Goal: Task Accomplishment & Management: Manage account settings

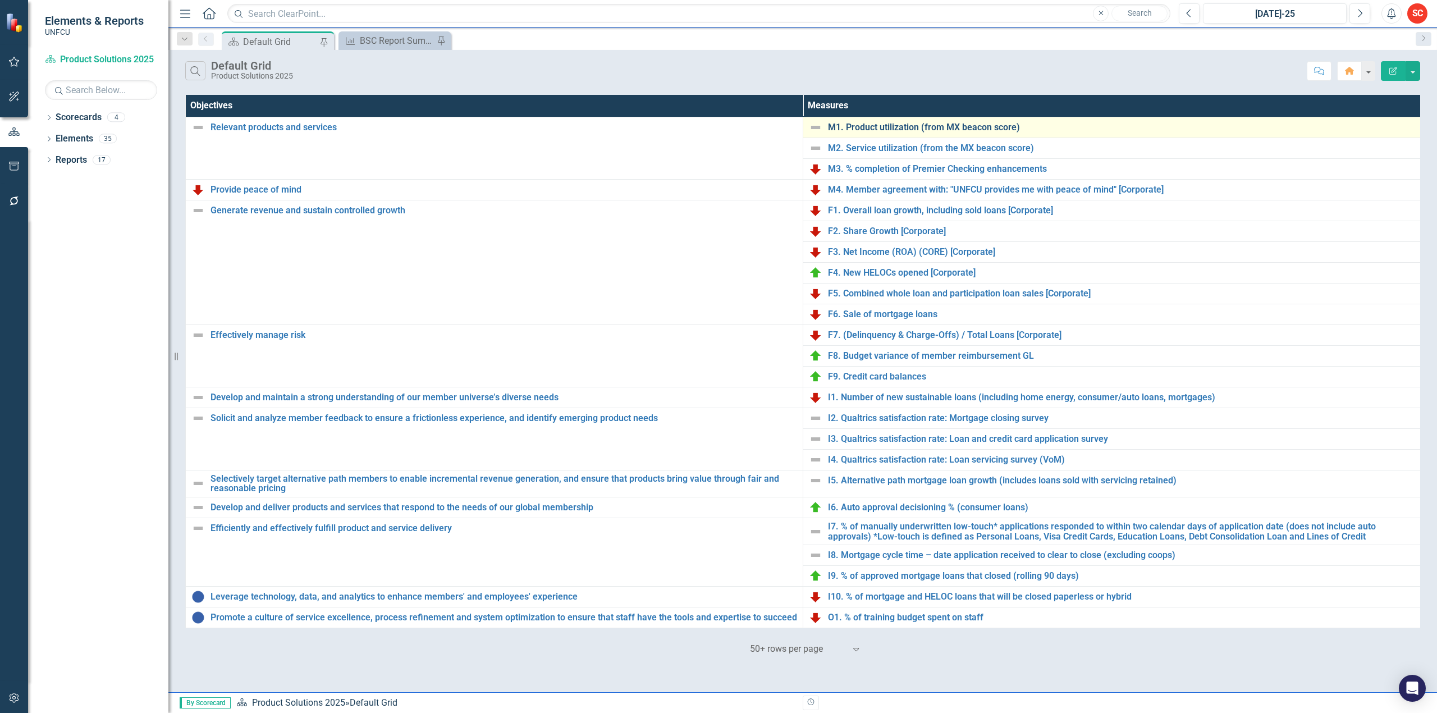
click at [936, 125] on link "M1. Product utilization (from MX beacon score)" at bounding box center [1121, 127] width 587 height 10
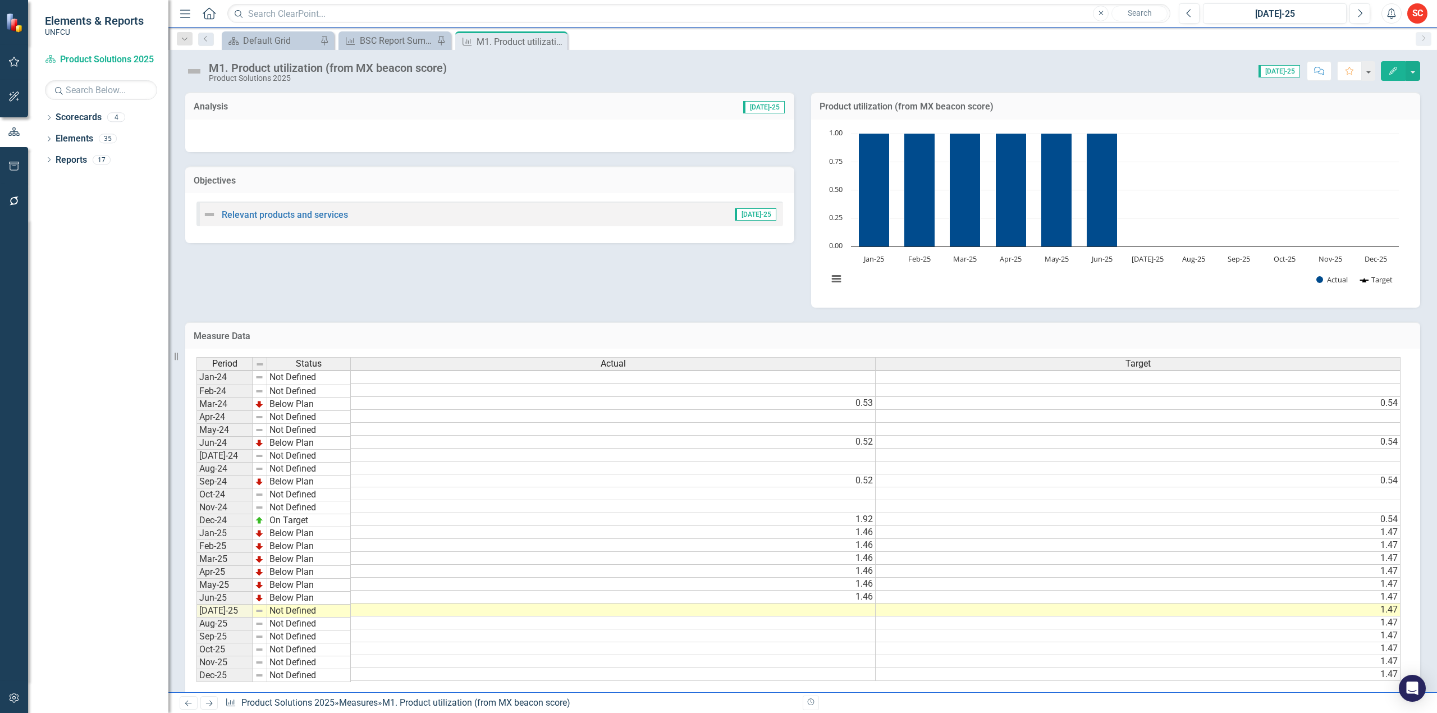
scroll to position [26, 0]
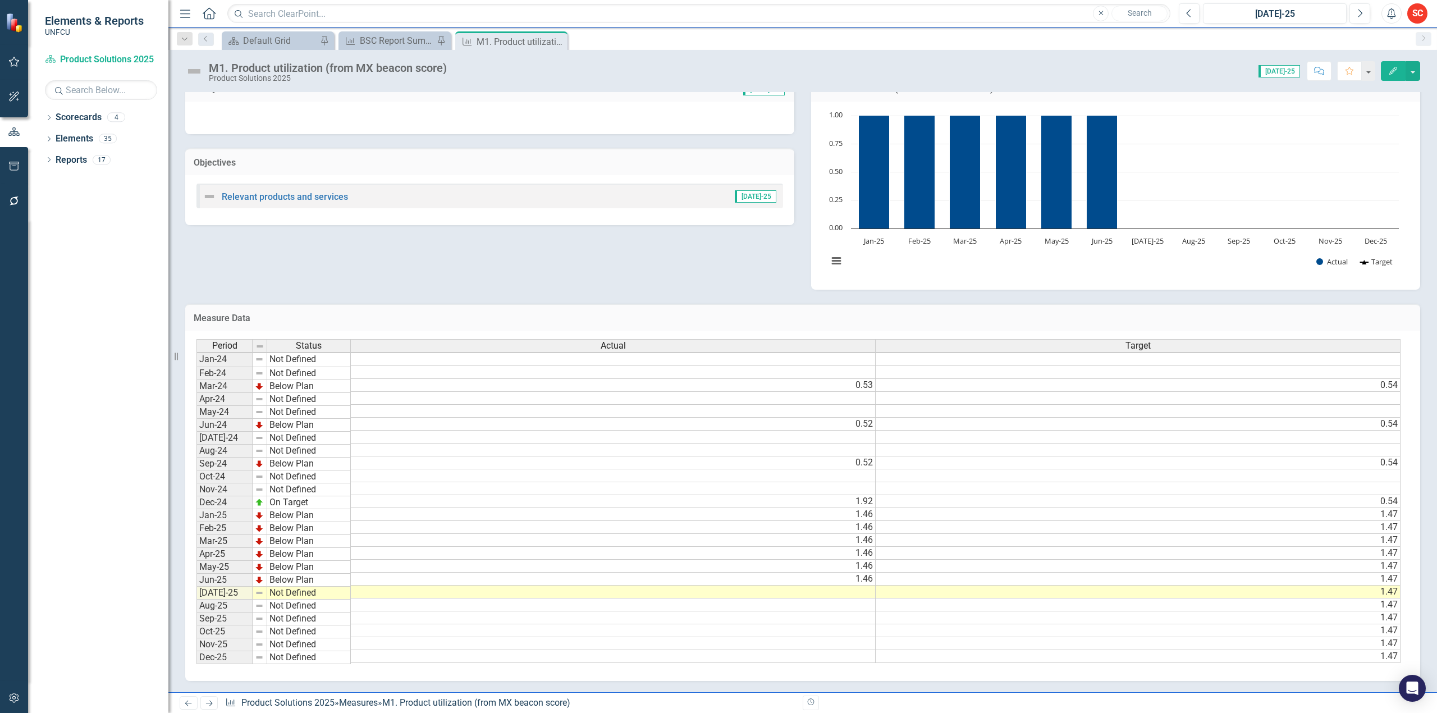
click at [512, 585] on td at bounding box center [613, 591] width 525 height 13
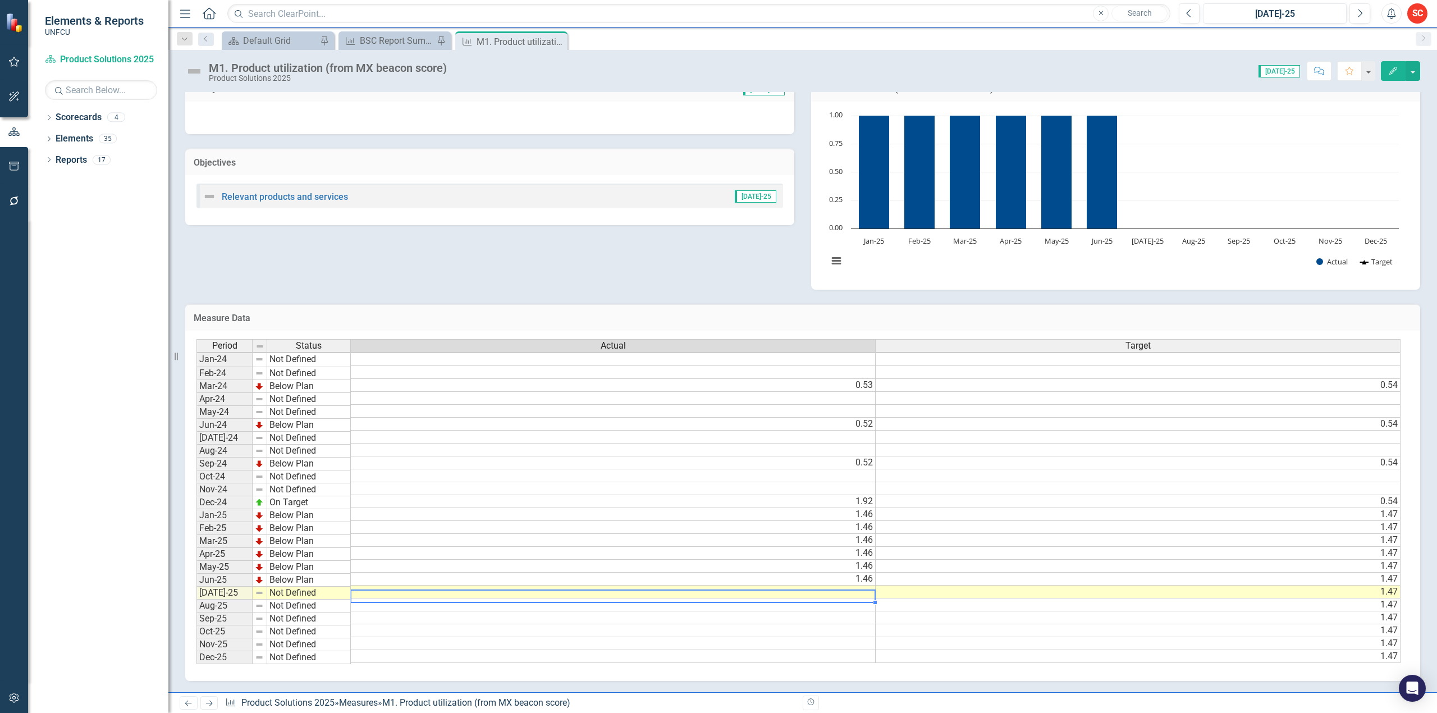
click at [512, 585] on td at bounding box center [613, 591] width 525 height 13
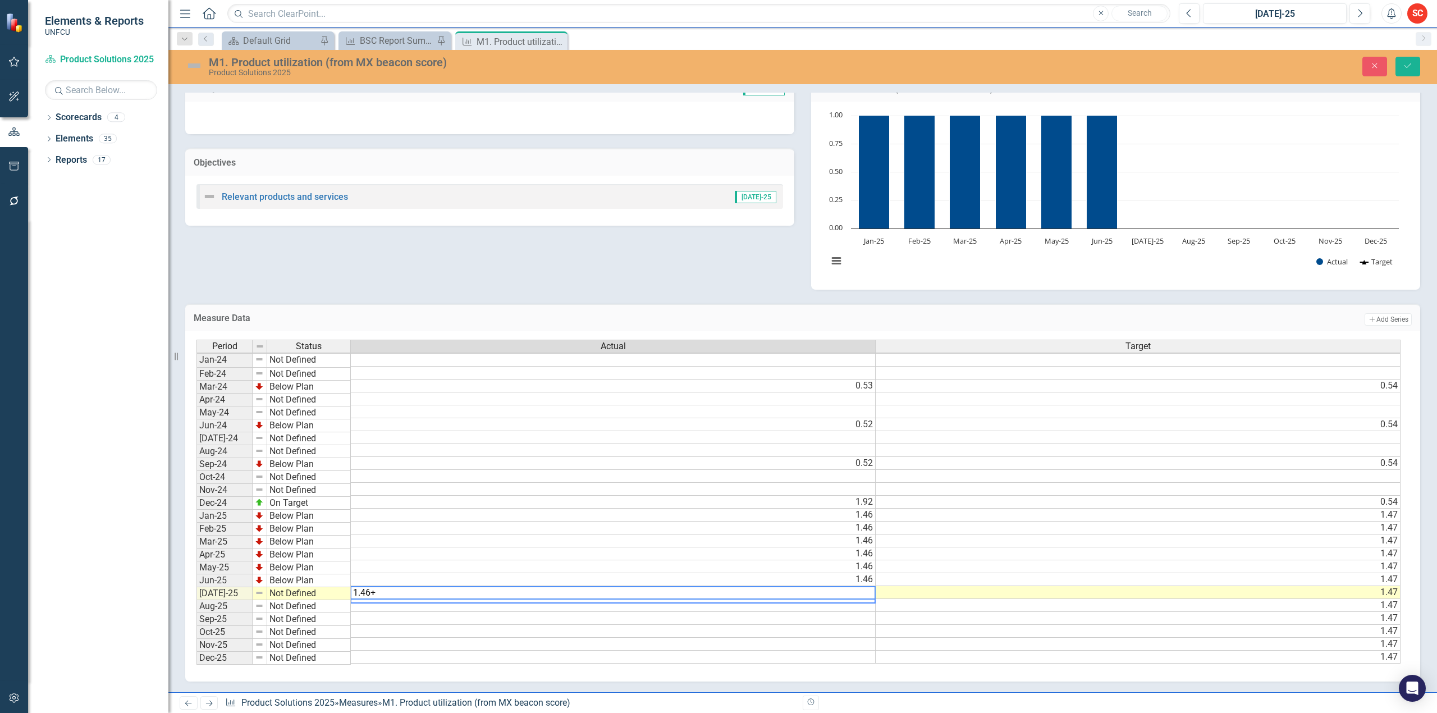
click at [621, 627] on td at bounding box center [613, 631] width 525 height 13
drag, startPoint x: 638, startPoint y: 688, endPoint x: 832, endPoint y: 705, distance: 194.4
click at [832, 705] on div "Menu Home Search Close Search Previous [DATE]-25 Next Alerts SC User Edit Profi…" at bounding box center [802, 356] width 1268 height 713
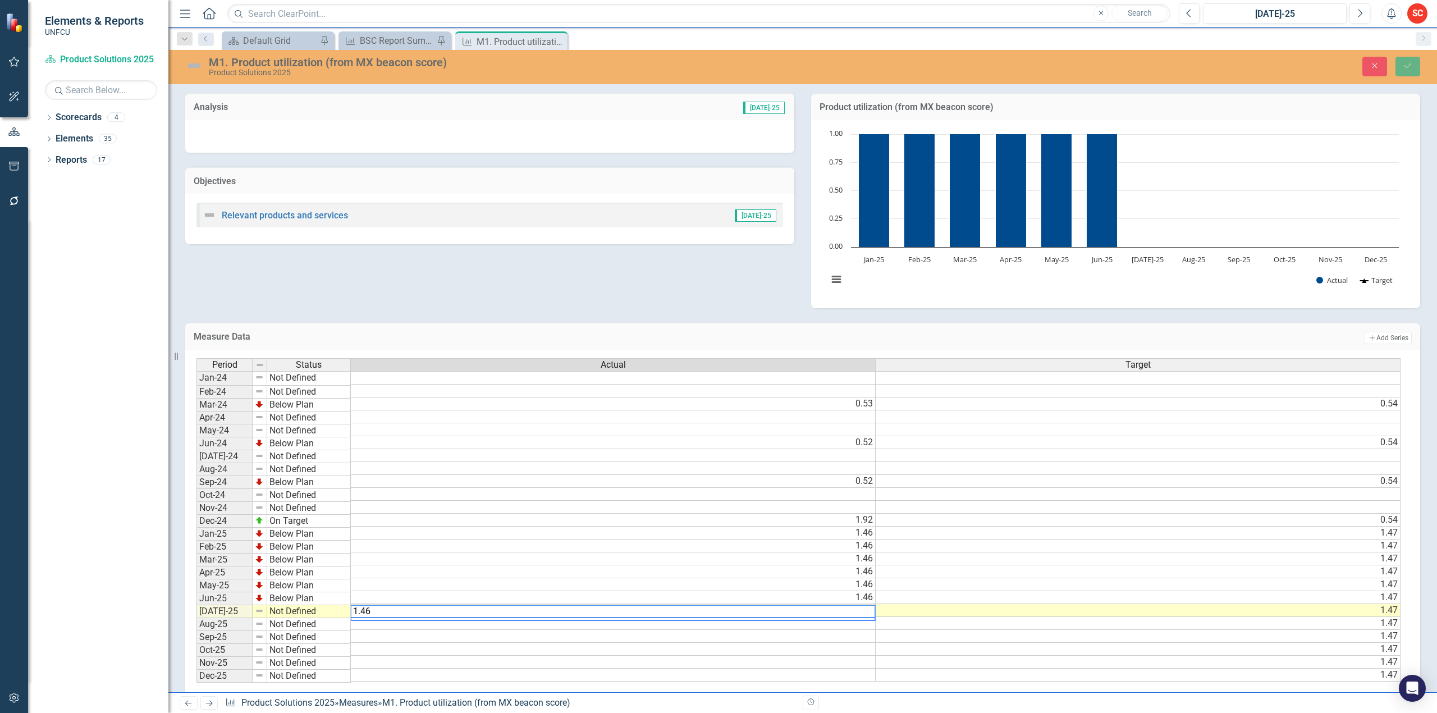
type textarea "1.46"
click at [438, 630] on td at bounding box center [613, 623] width 525 height 13
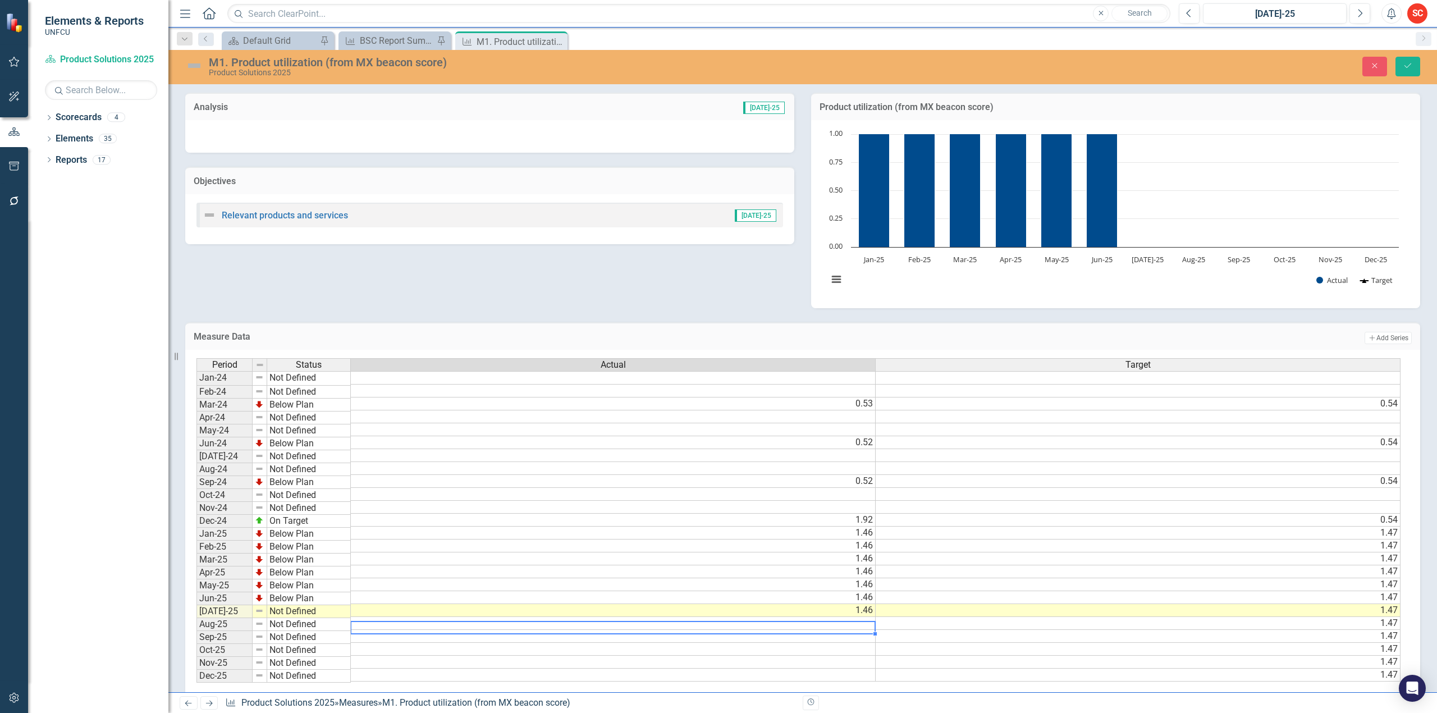
click at [310, 612] on td "Not Defined" at bounding box center [309, 611] width 84 height 13
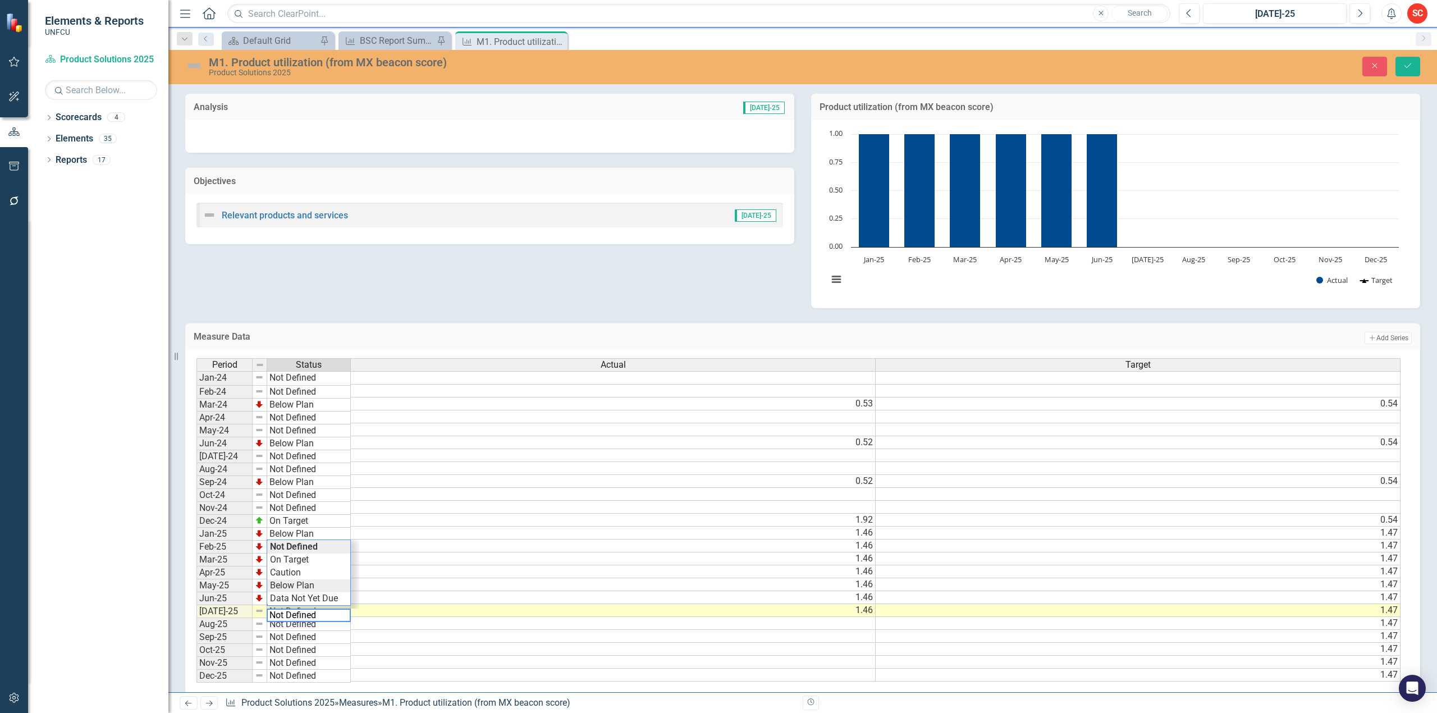
type textarea "Below Plan"
click at [308, 586] on div "Period Status Actual Target Jan-24 Not Defined Feb-24 Not Defined Mar-24 Below …" at bounding box center [798, 520] width 1204 height 325
click at [1419, 62] on button "Save" at bounding box center [1407, 67] width 25 height 20
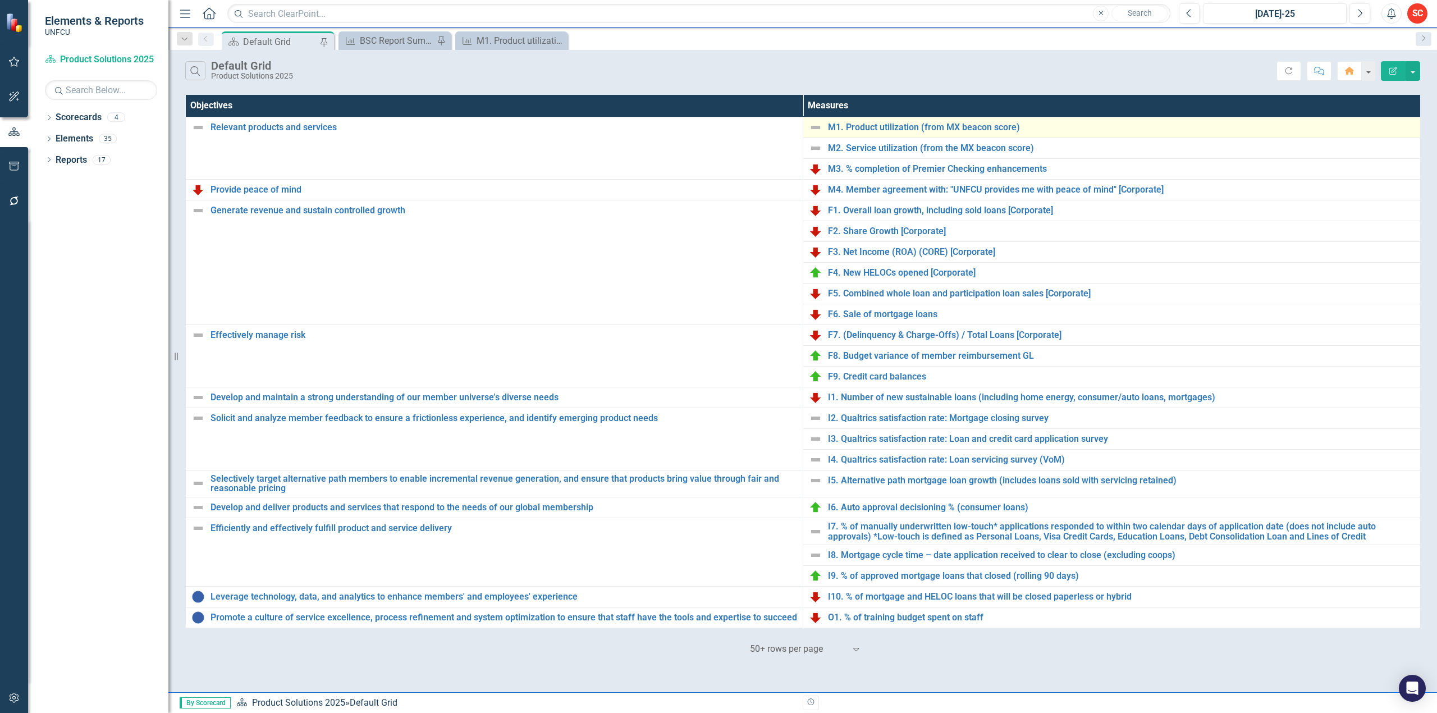
click at [819, 130] on img at bounding box center [815, 127] width 13 height 13
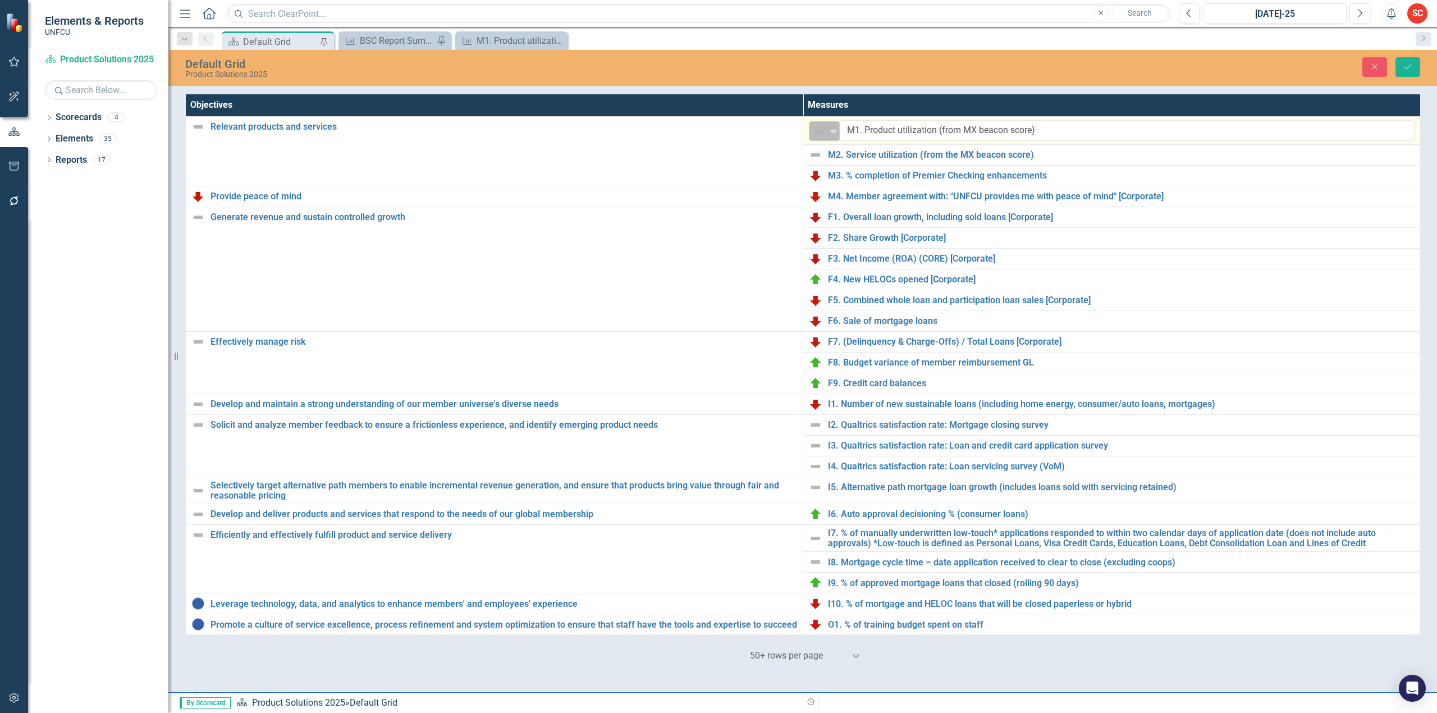
drag, startPoint x: 819, startPoint y: 130, endPoint x: 813, endPoint y: 123, distance: 9.1
click at [813, 123] on div "Not Defined" at bounding box center [819, 131] width 17 height 16
click at [864, 212] on div "Below Plan" at bounding box center [861, 208] width 44 height 13
click at [943, 153] on link "M2. Service utilization (from the MX beacon score)" at bounding box center [1121, 155] width 587 height 10
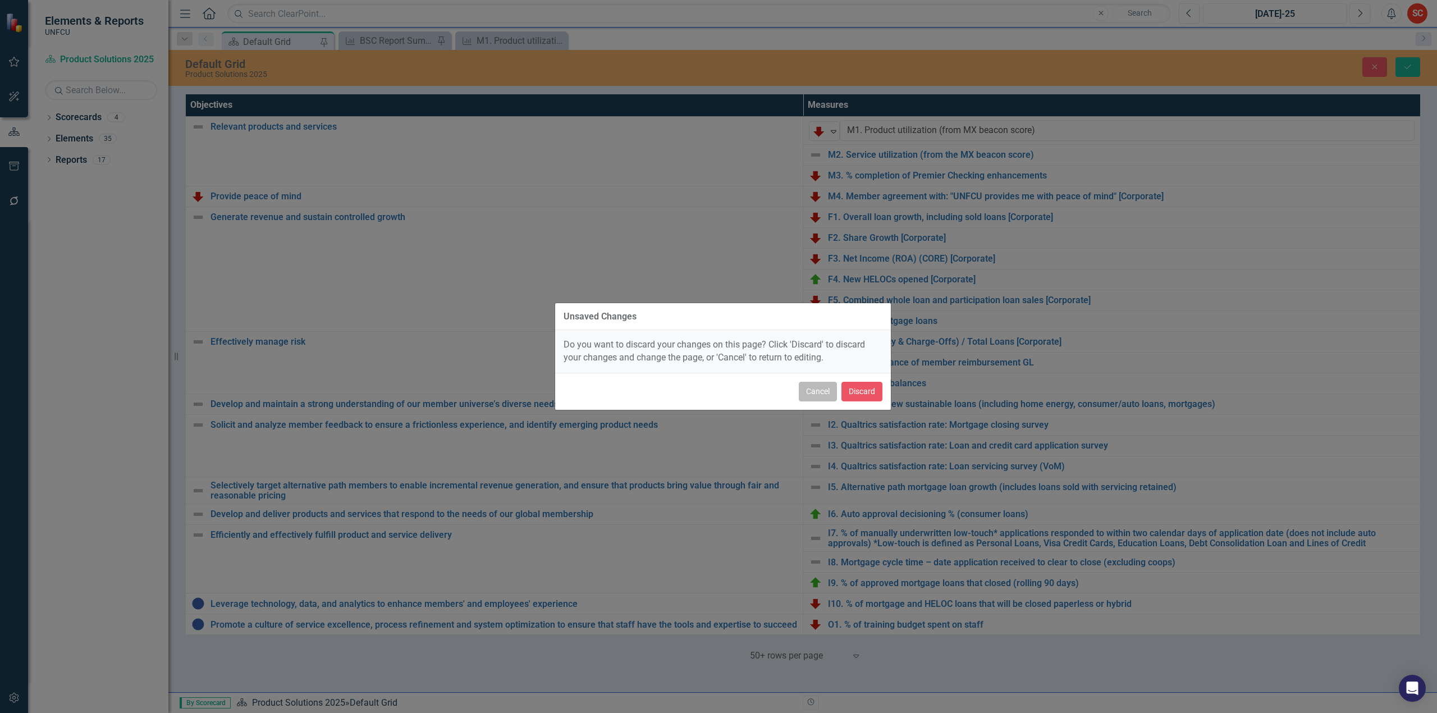
click at [816, 391] on button "Cancel" at bounding box center [818, 392] width 38 height 20
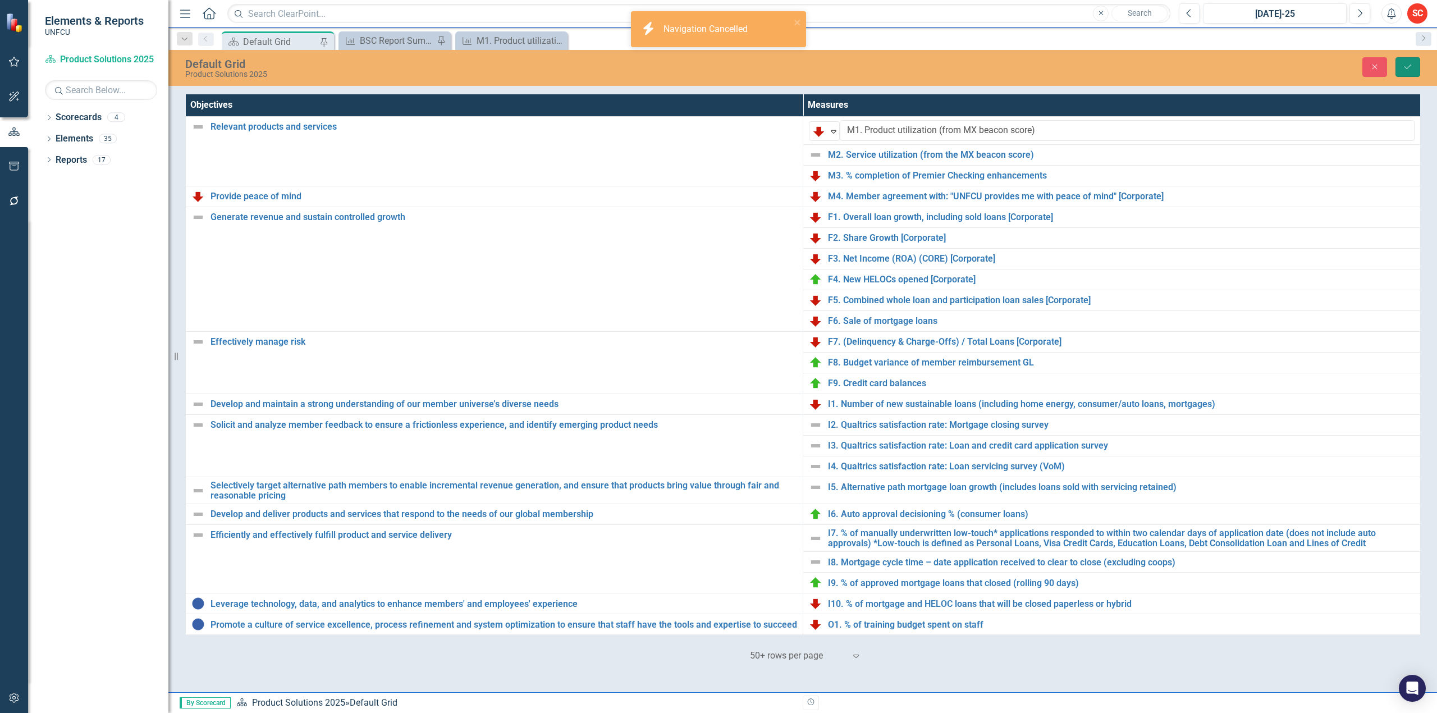
click at [1404, 61] on button "Save" at bounding box center [1407, 67] width 25 height 20
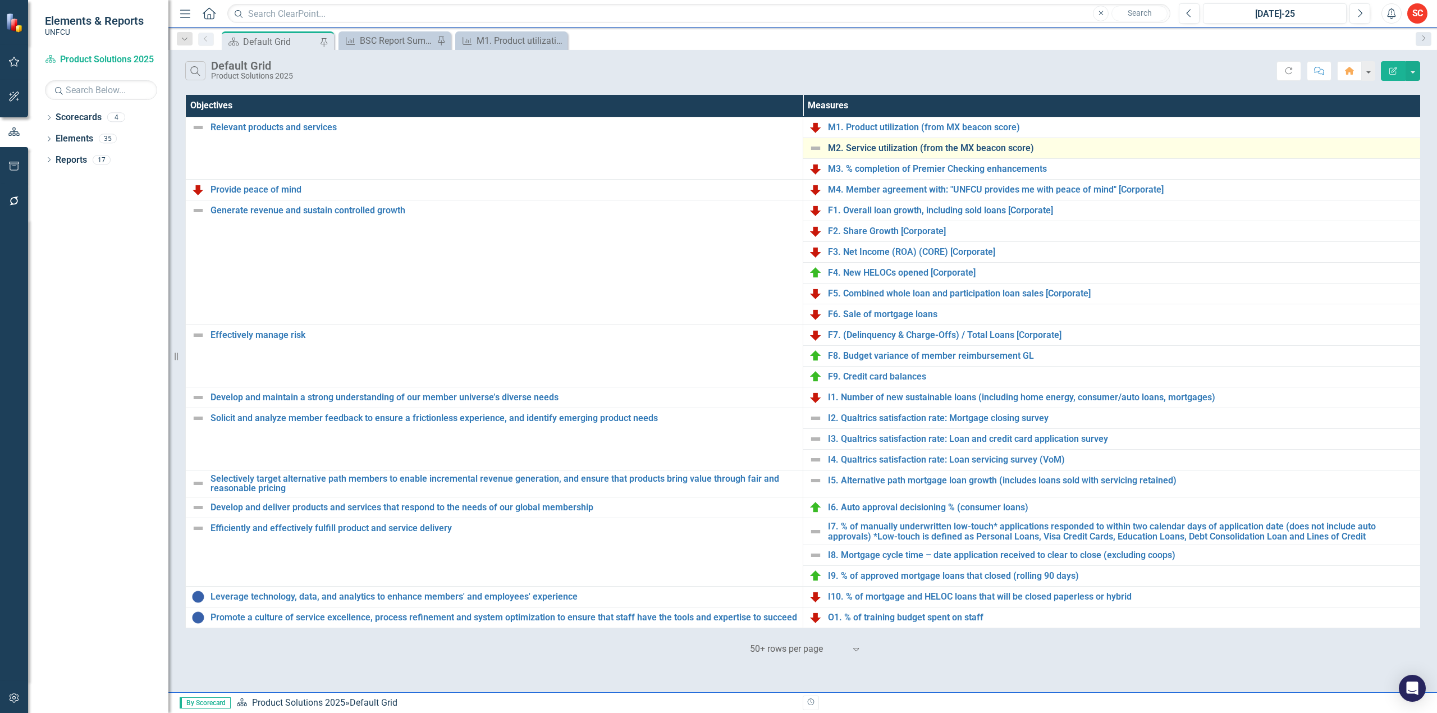
click at [904, 146] on link "M2. Service utilization (from the MX beacon score)" at bounding box center [1121, 148] width 587 height 10
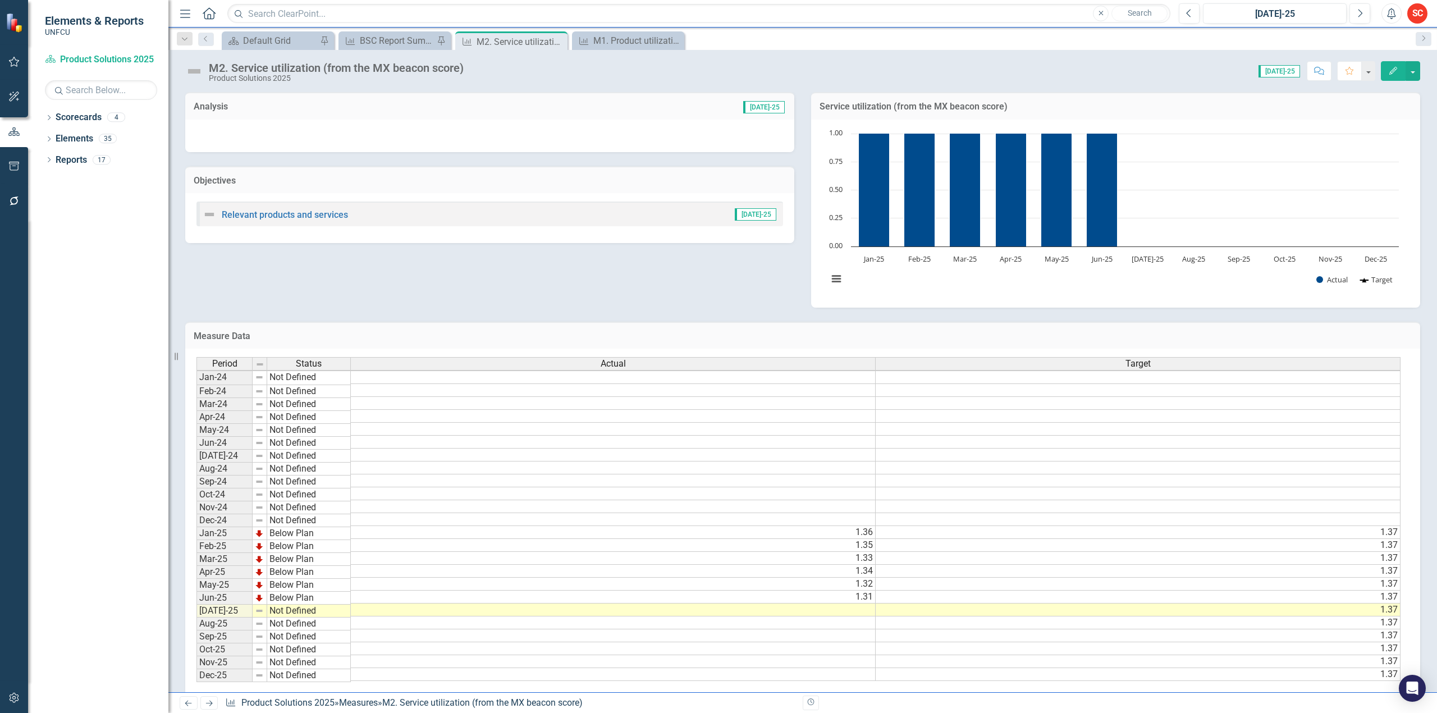
scroll to position [3, 0]
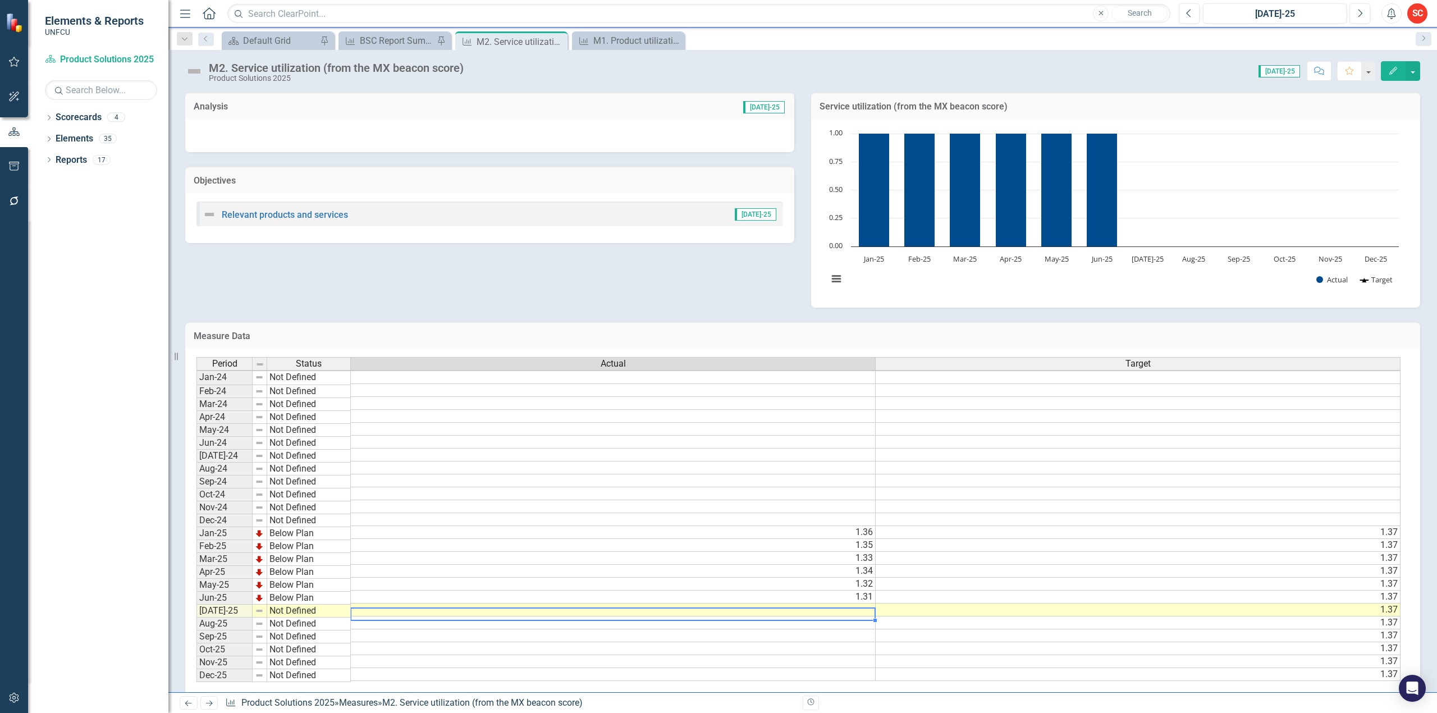
click at [816, 604] on td at bounding box center [613, 609] width 525 height 13
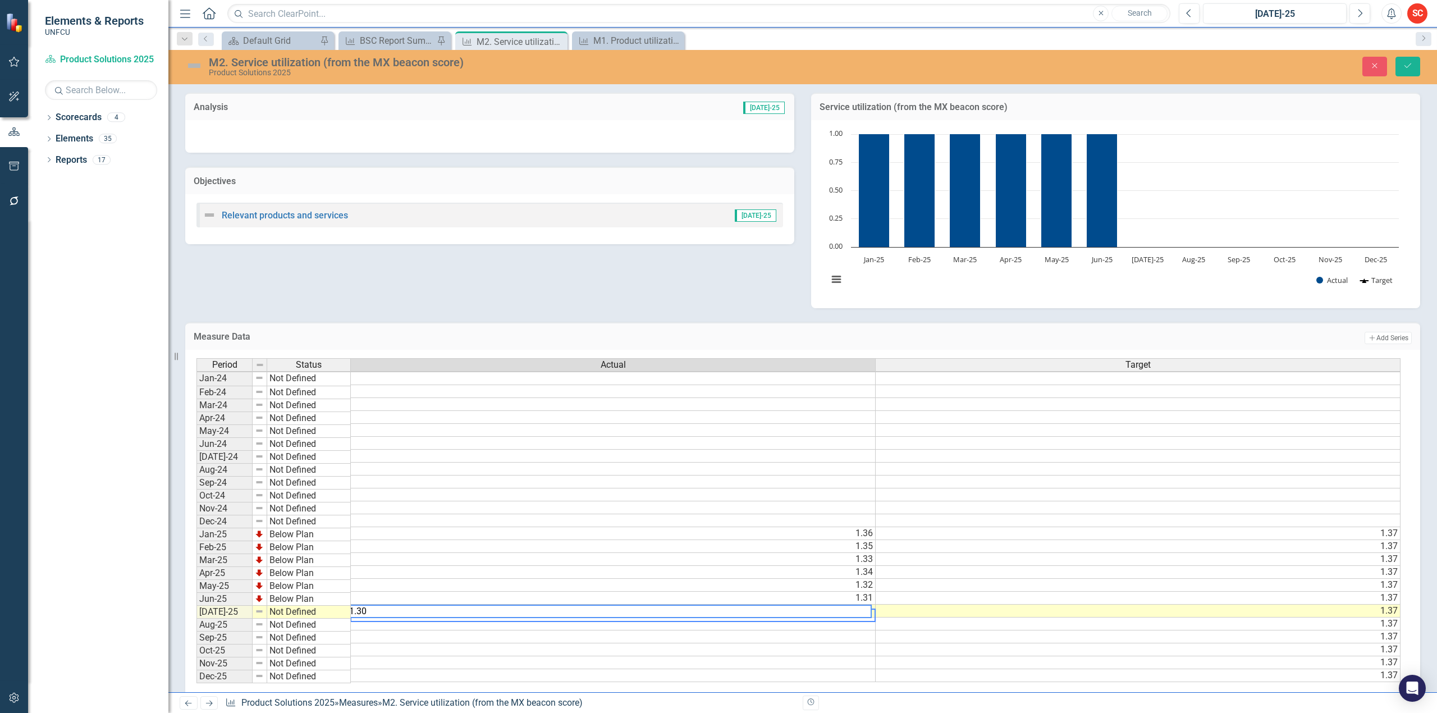
scroll to position [3, 8]
type textarea "1.30"
click at [196, 606] on div "Period Status Jan-24 Not Defined Feb-24 Not Defined Mar-24 Not Defined Apr-24 N…" at bounding box center [196, 520] width 0 height 325
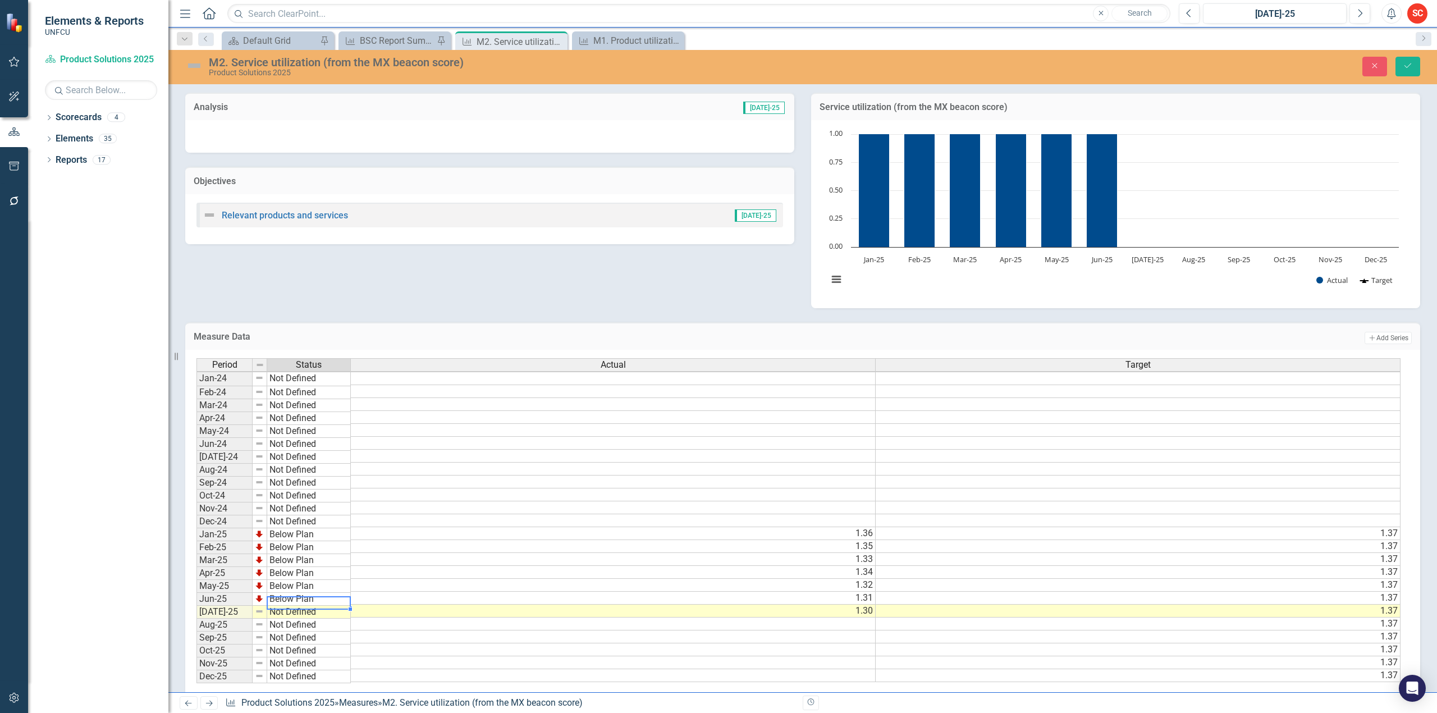
click at [326, 614] on td "Not Defined" at bounding box center [309, 612] width 84 height 13
type textarea "Below Plan"
click at [332, 583] on div "Period Status Actual Target Jan-24 Not Defined Feb-24 Not Defined Mar-24 Not De…" at bounding box center [798, 521] width 1204 height 326
click at [1406, 71] on button "Save" at bounding box center [1407, 67] width 25 height 20
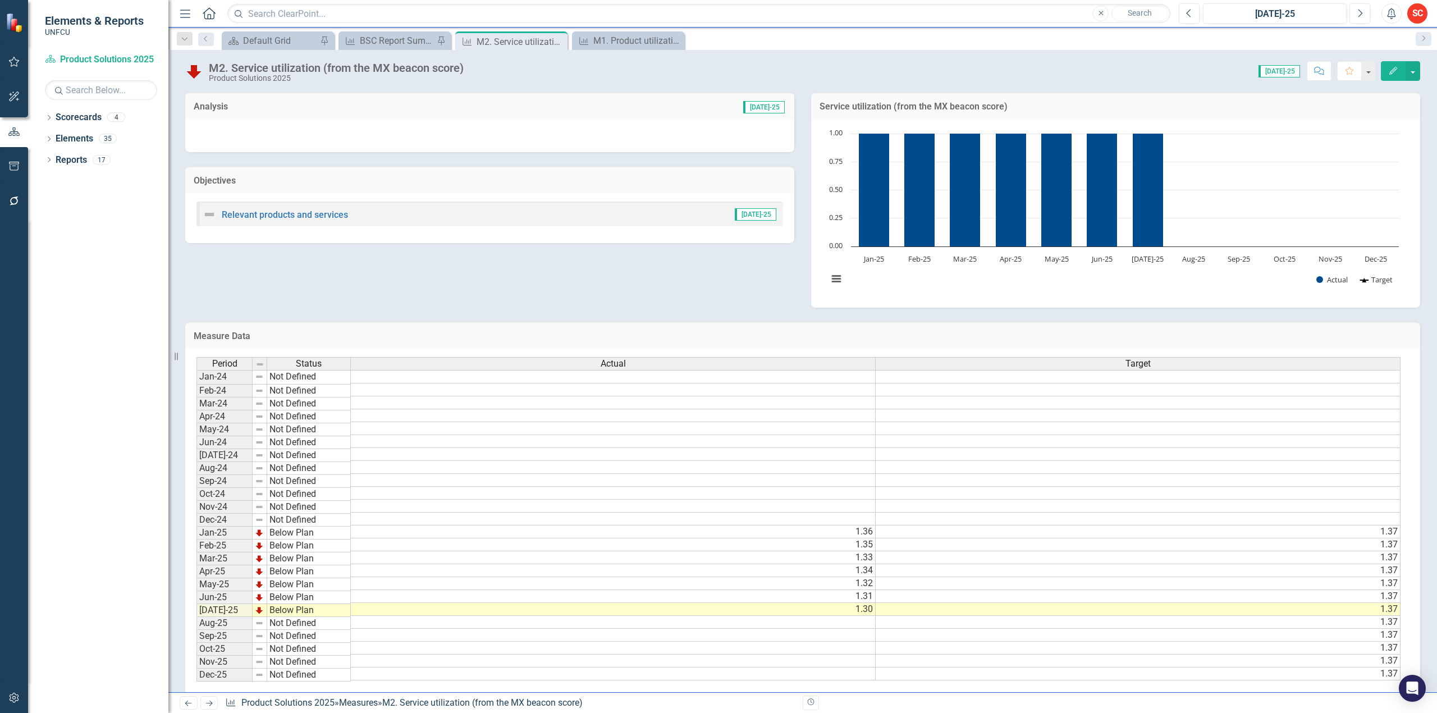
scroll to position [0, 8]
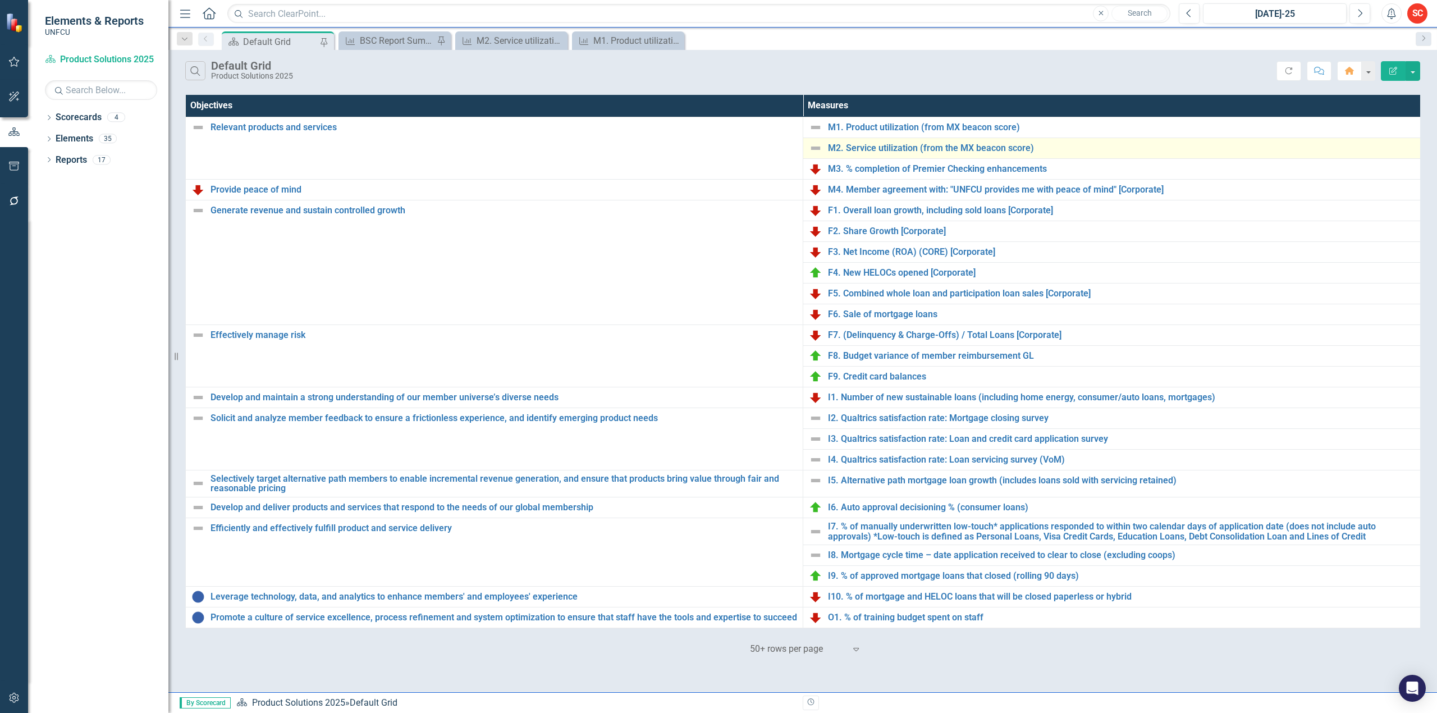
click at [816, 146] on img at bounding box center [815, 147] width 13 height 13
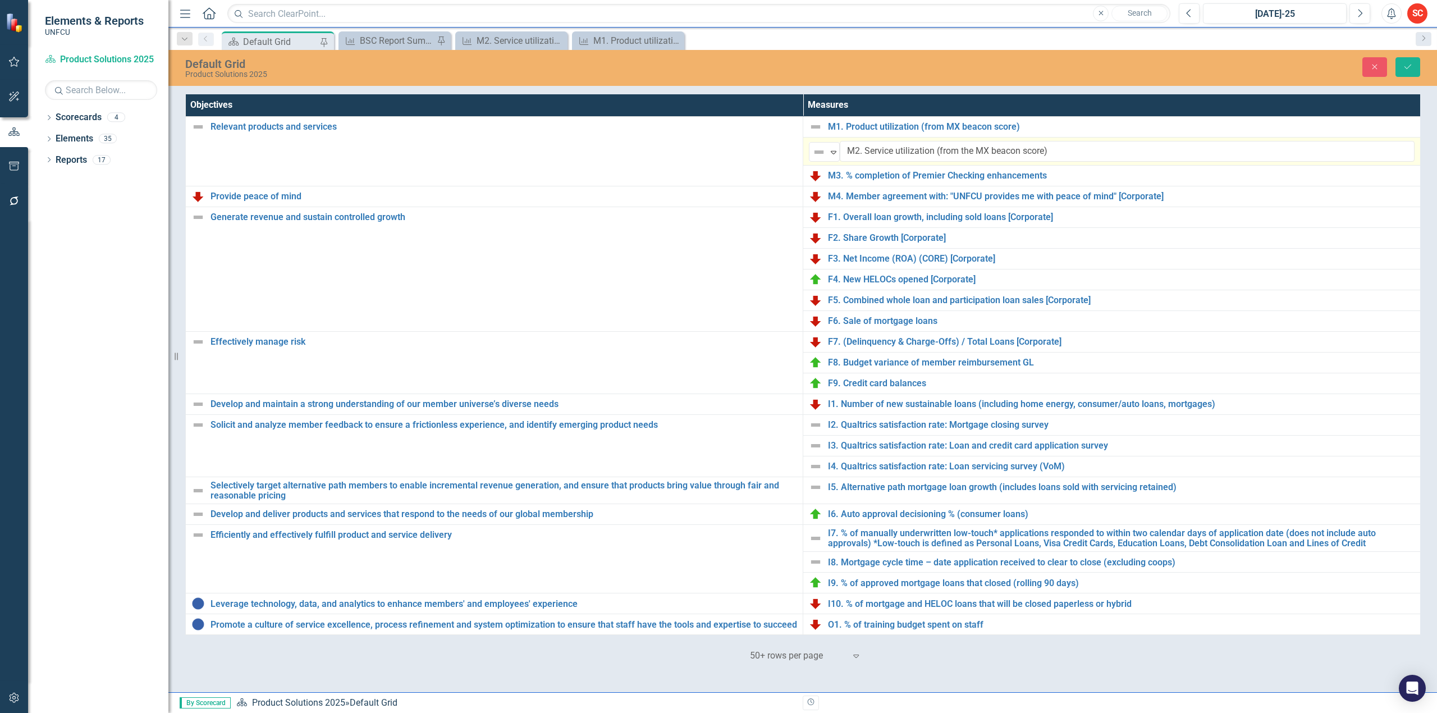
click at [816, 146] on img at bounding box center [818, 151] width 13 height 13
click at [869, 227] on div "Below Plan" at bounding box center [861, 229] width 44 height 13
click at [1407, 61] on button "Save" at bounding box center [1407, 67] width 25 height 20
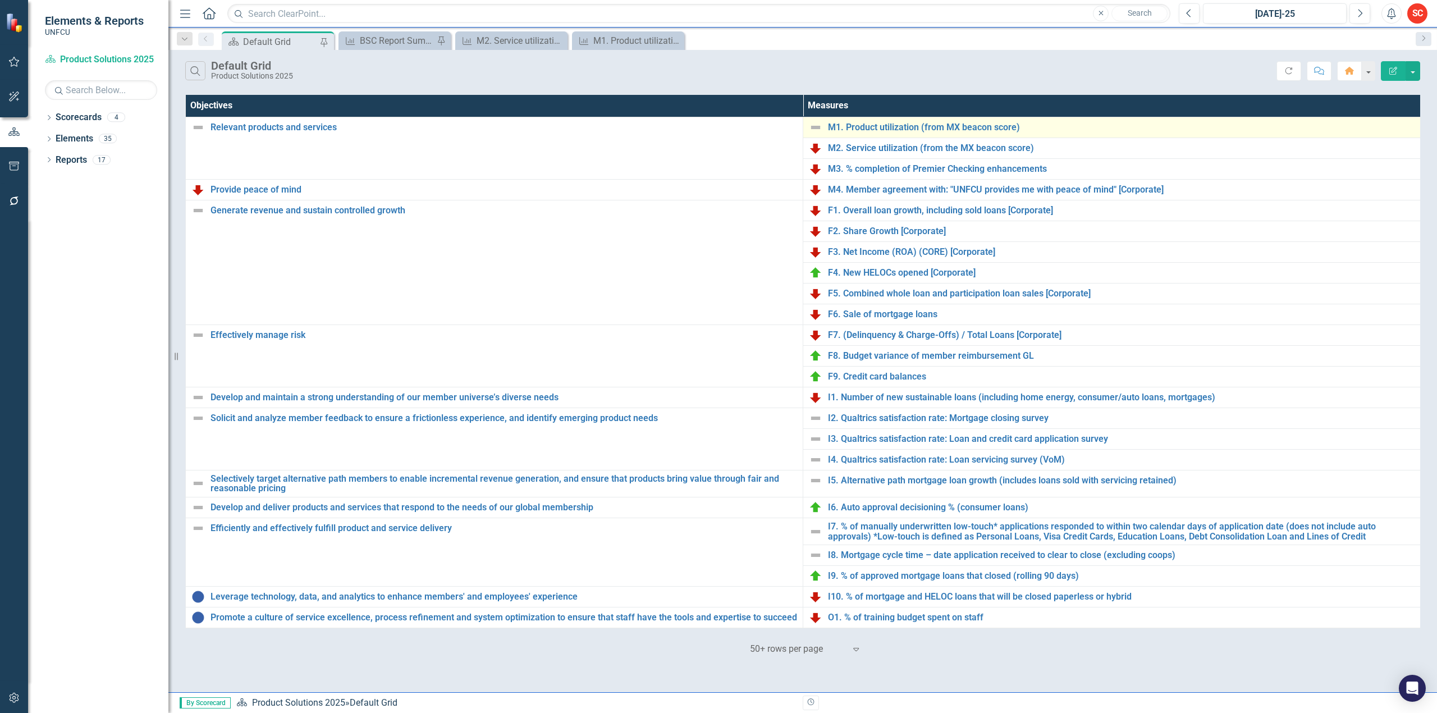
click at [816, 128] on img at bounding box center [815, 127] width 13 height 13
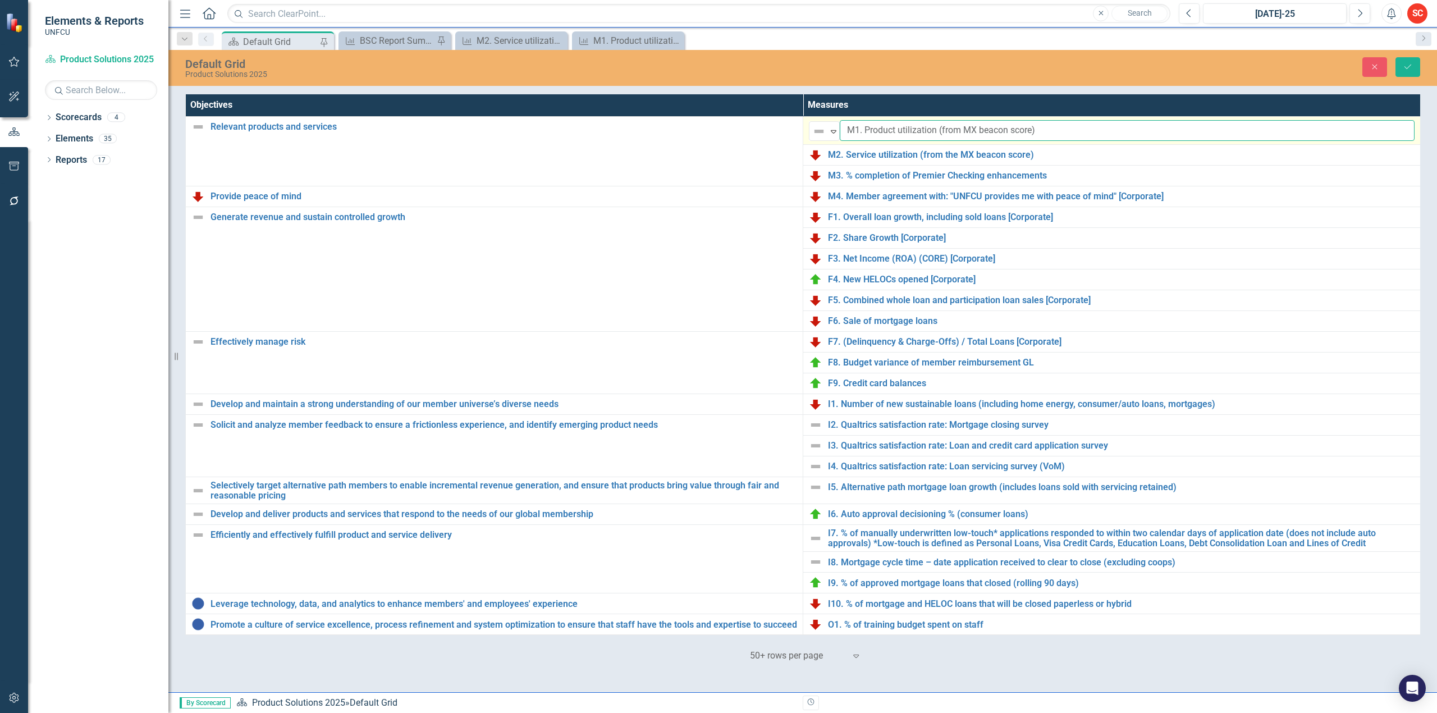
click at [950, 130] on input "M1. Product utilization (from MX beacon score)" at bounding box center [1127, 130] width 575 height 21
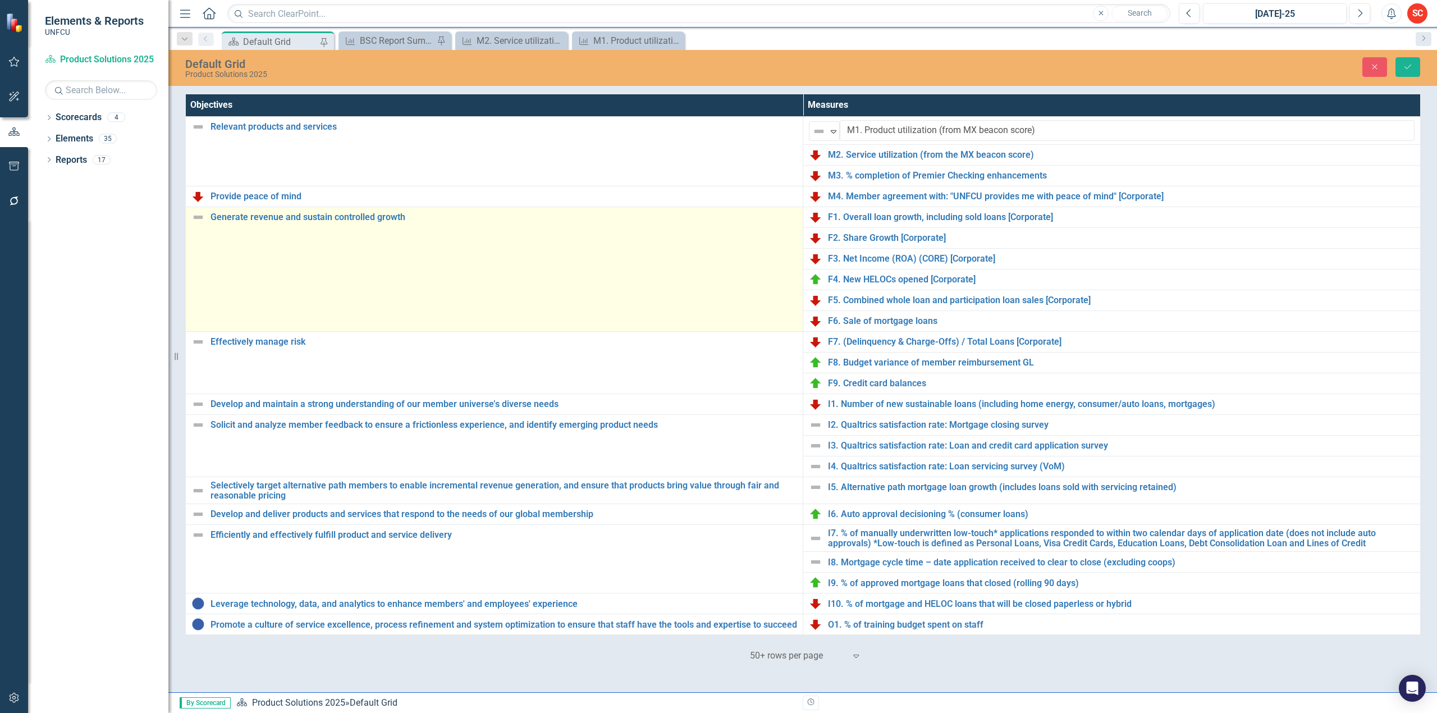
click at [662, 268] on td "Generate revenue and sustain controlled growth Edit Edit Objective Link Open El…" at bounding box center [494, 269] width 617 height 125
click at [565, 288] on td "Generate revenue and sustain controlled growth Edit Edit Objective Link Open El…" at bounding box center [494, 269] width 617 height 125
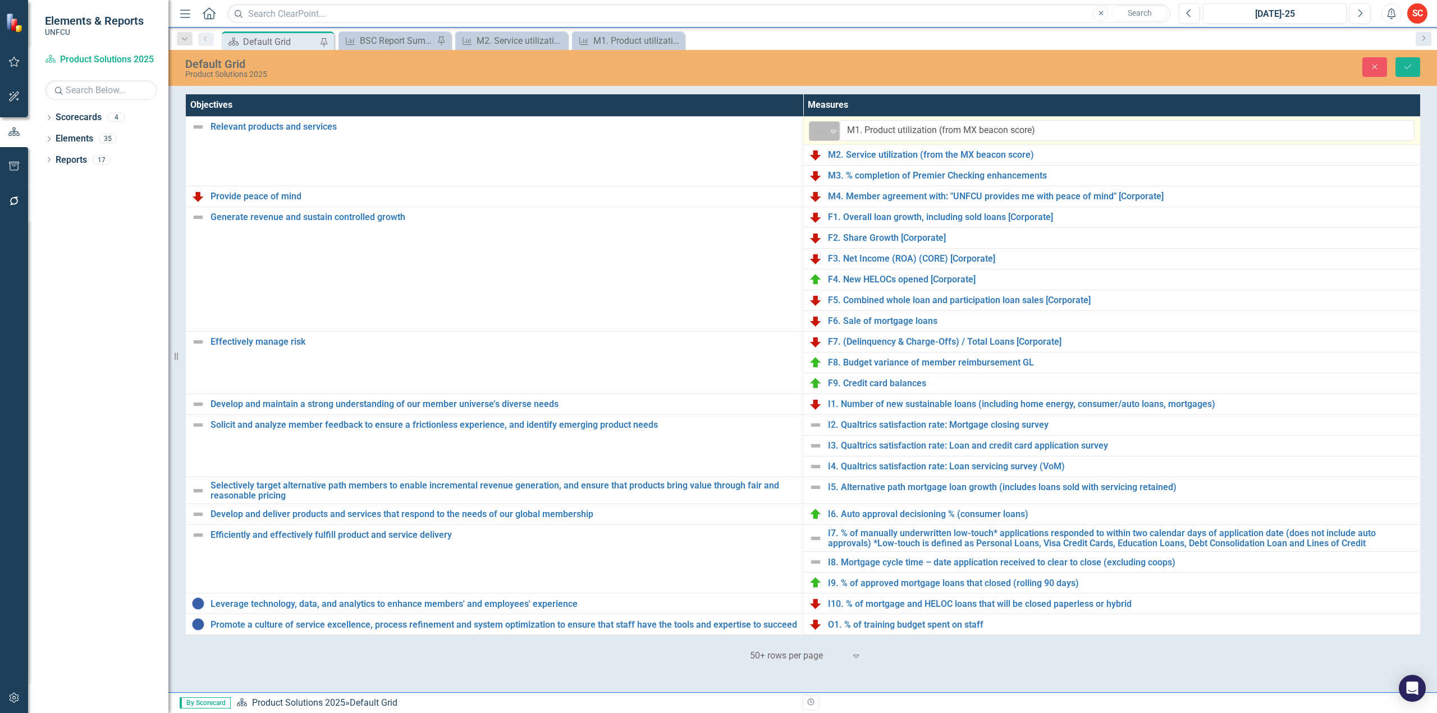
click at [833, 129] on icon "Expand" at bounding box center [833, 131] width 11 height 9
click at [837, 207] on div "Below Plan" at bounding box center [867, 207] width 94 height 13
click at [1405, 68] on icon "Save" at bounding box center [1408, 67] width 10 height 8
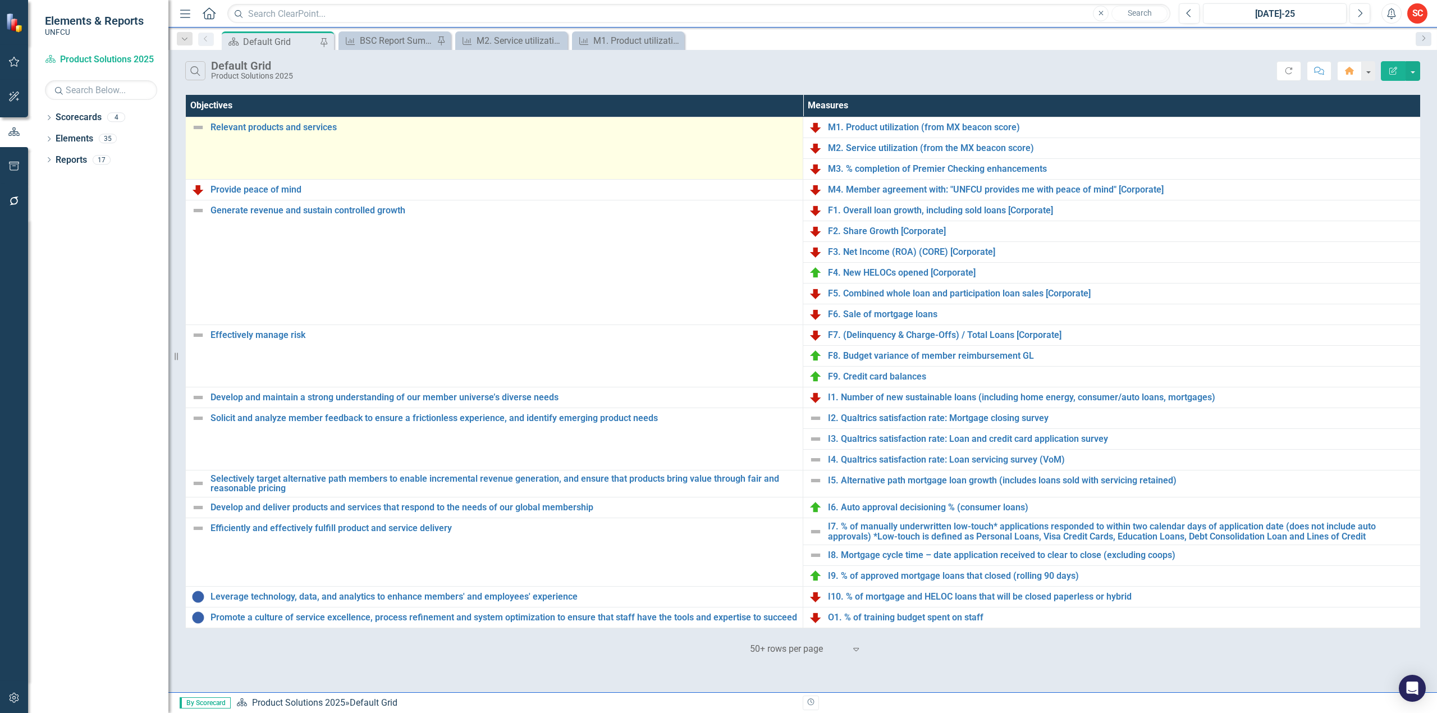
click at [200, 129] on img at bounding box center [197, 127] width 13 height 13
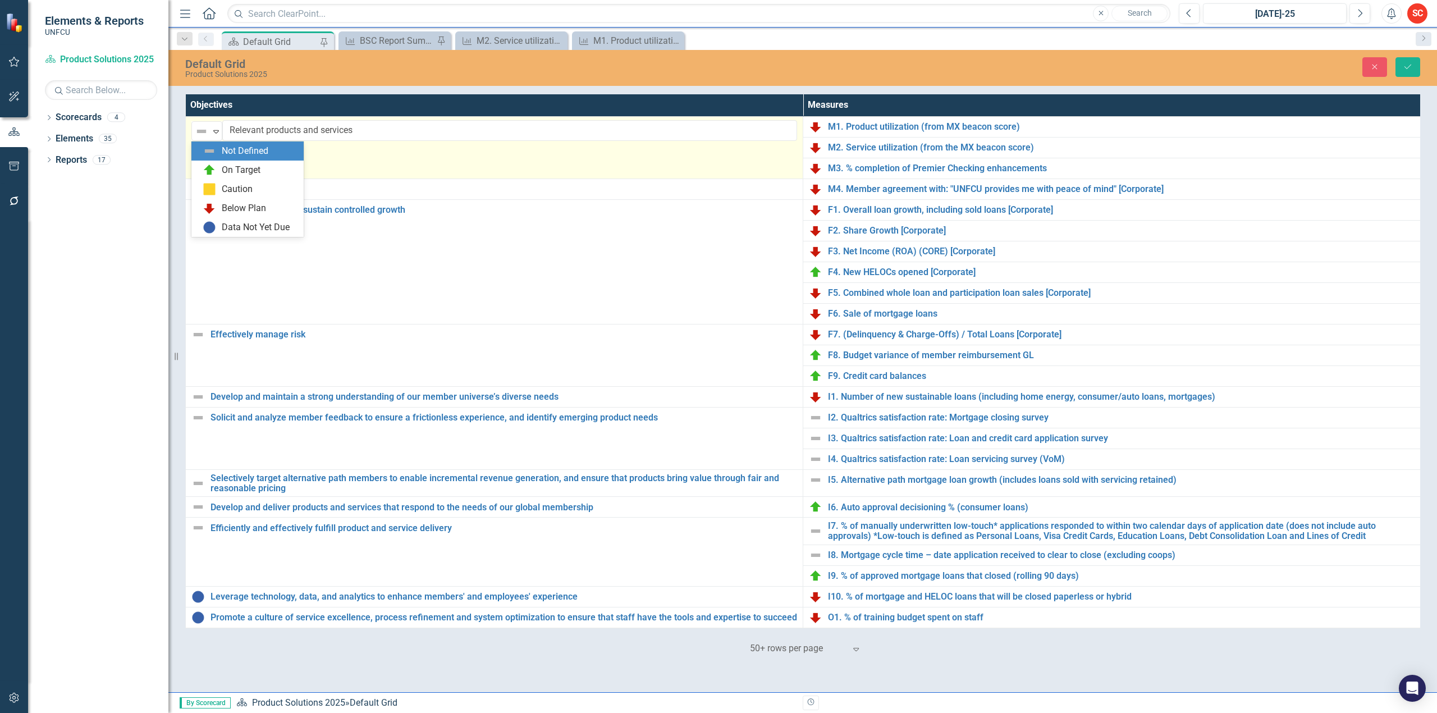
click at [200, 129] on img at bounding box center [201, 131] width 13 height 13
click at [254, 200] on div "Below Plan" at bounding box center [247, 208] width 112 height 19
click at [1401, 73] on button "Save" at bounding box center [1407, 67] width 25 height 20
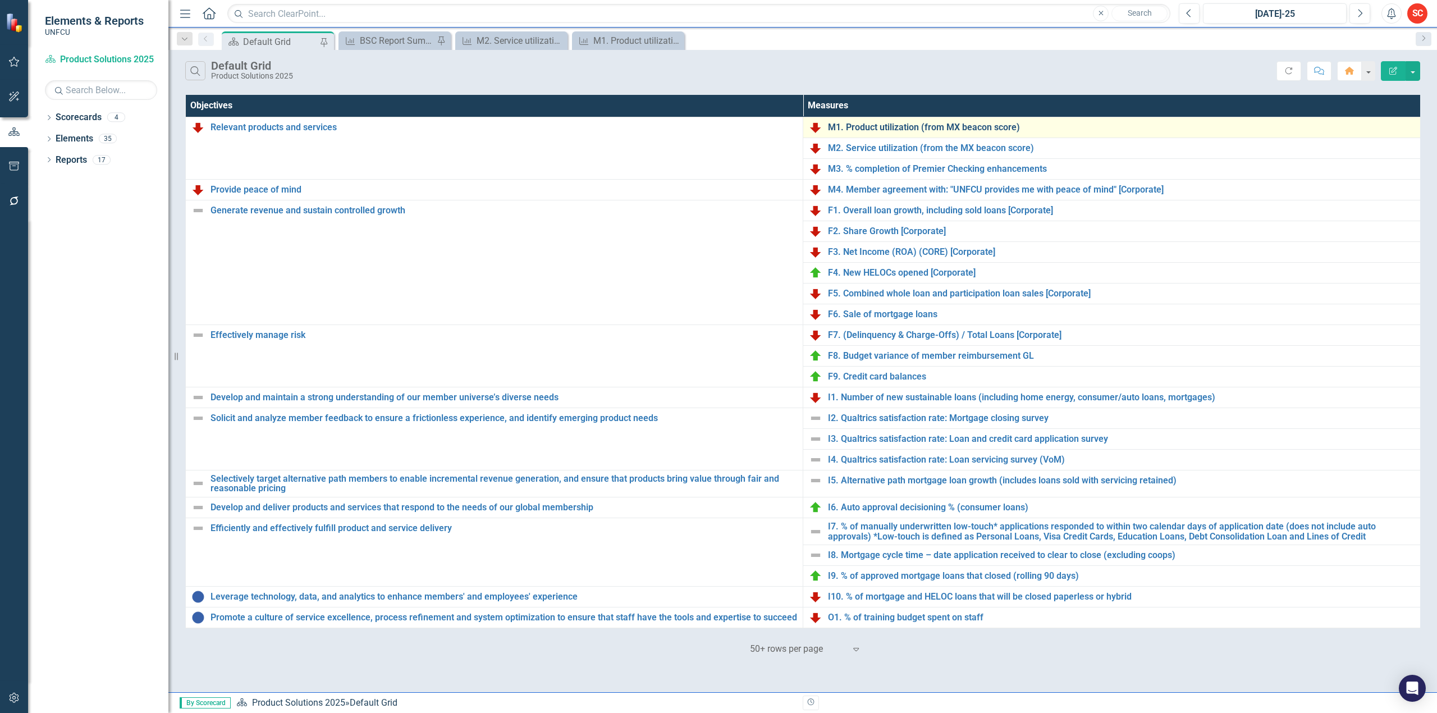
click at [1004, 124] on link "M1. Product utilization (from MX beacon score)" at bounding box center [1121, 127] width 587 height 10
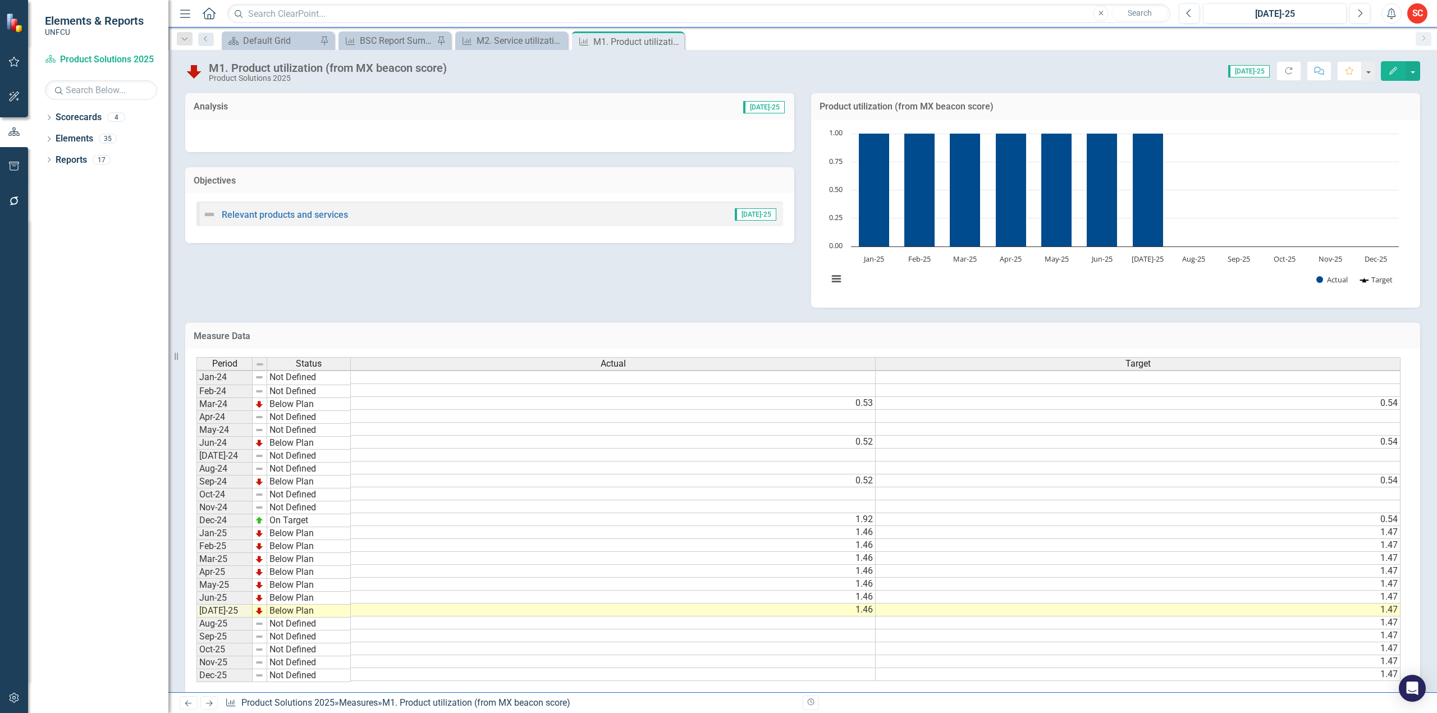
scroll to position [3, 0]
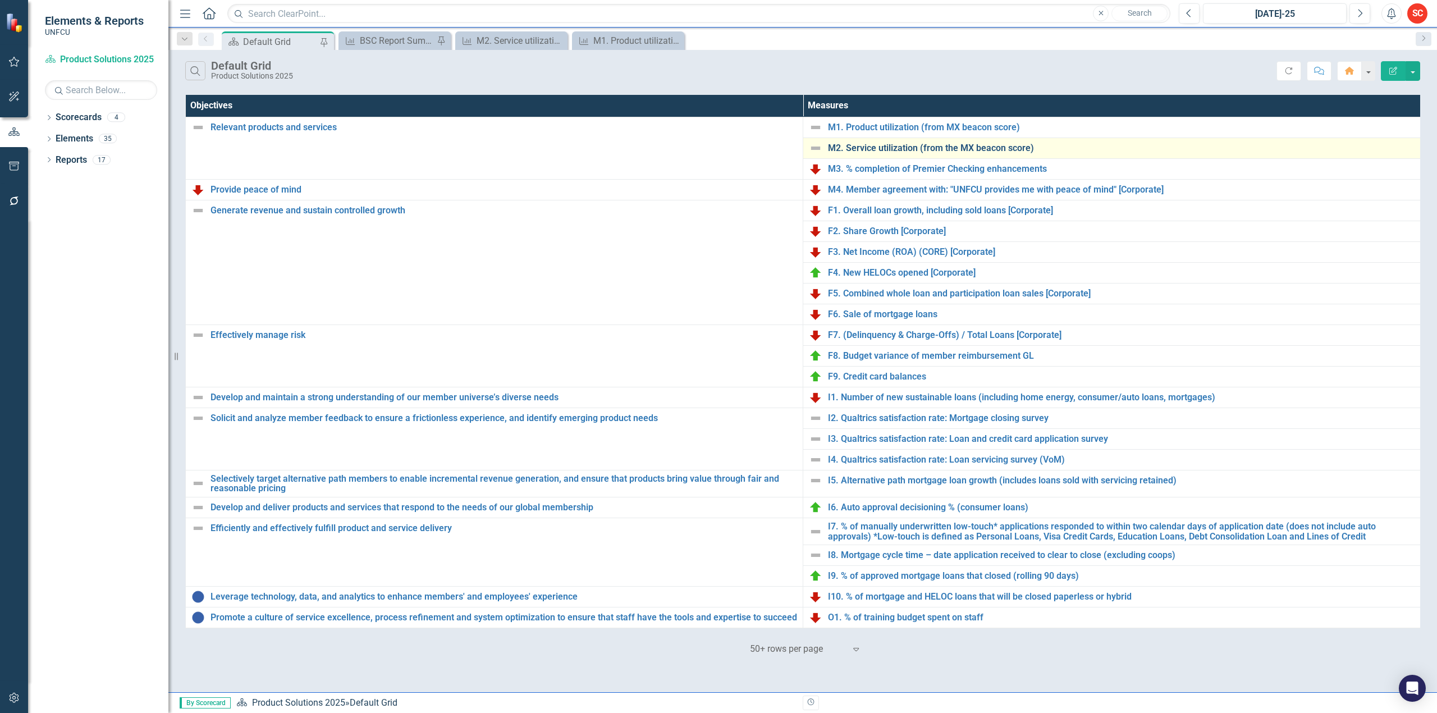
click at [982, 145] on link "M2. Service utilization (from the MX beacon score)" at bounding box center [1121, 148] width 587 height 10
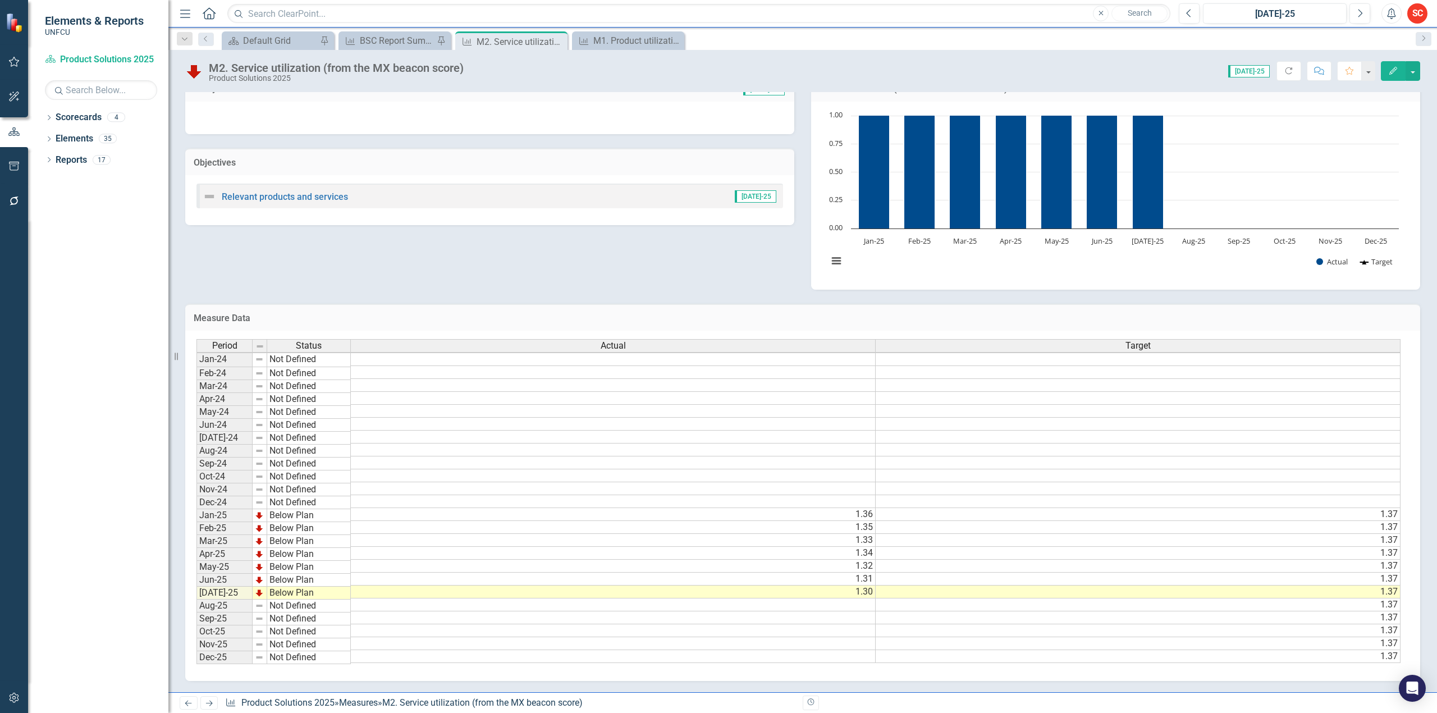
scroll to position [3, 8]
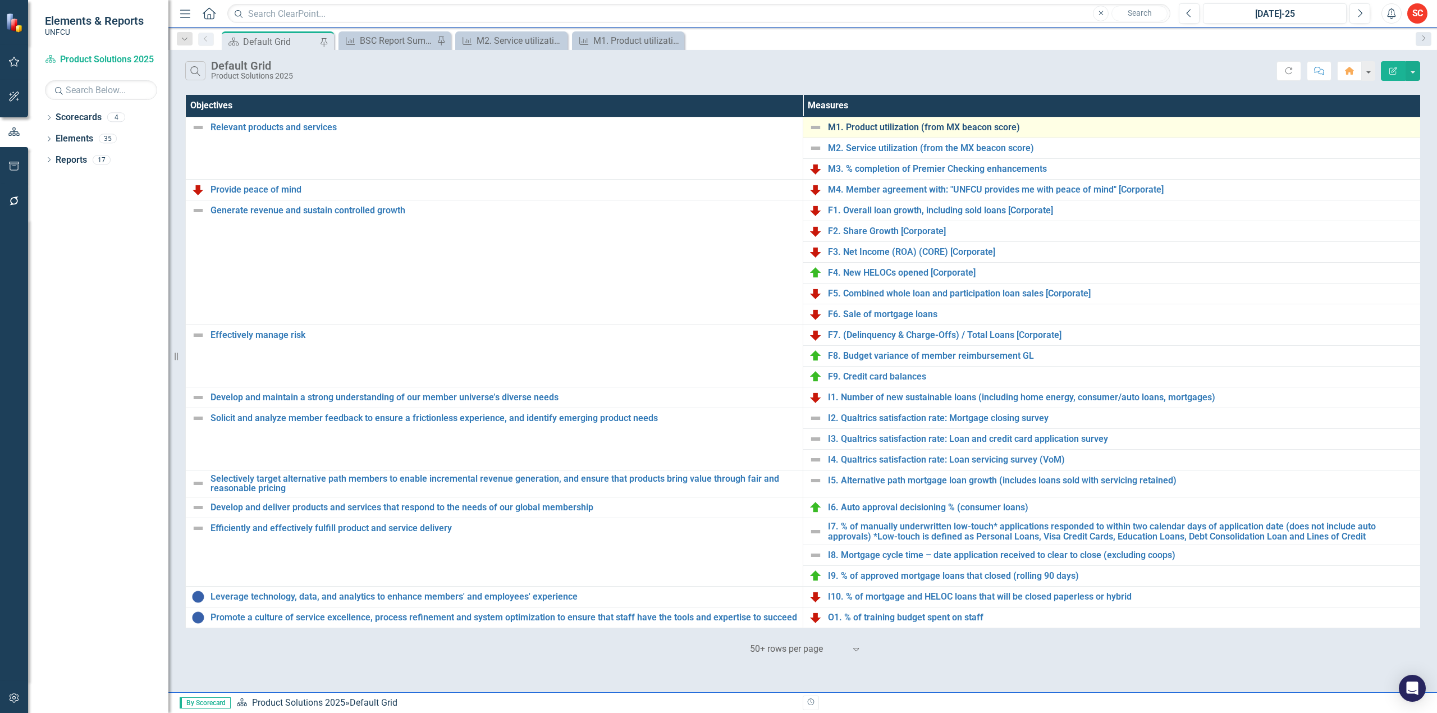
click at [997, 123] on link "M1. Product utilization (from MX beacon score)" at bounding box center [1121, 127] width 587 height 10
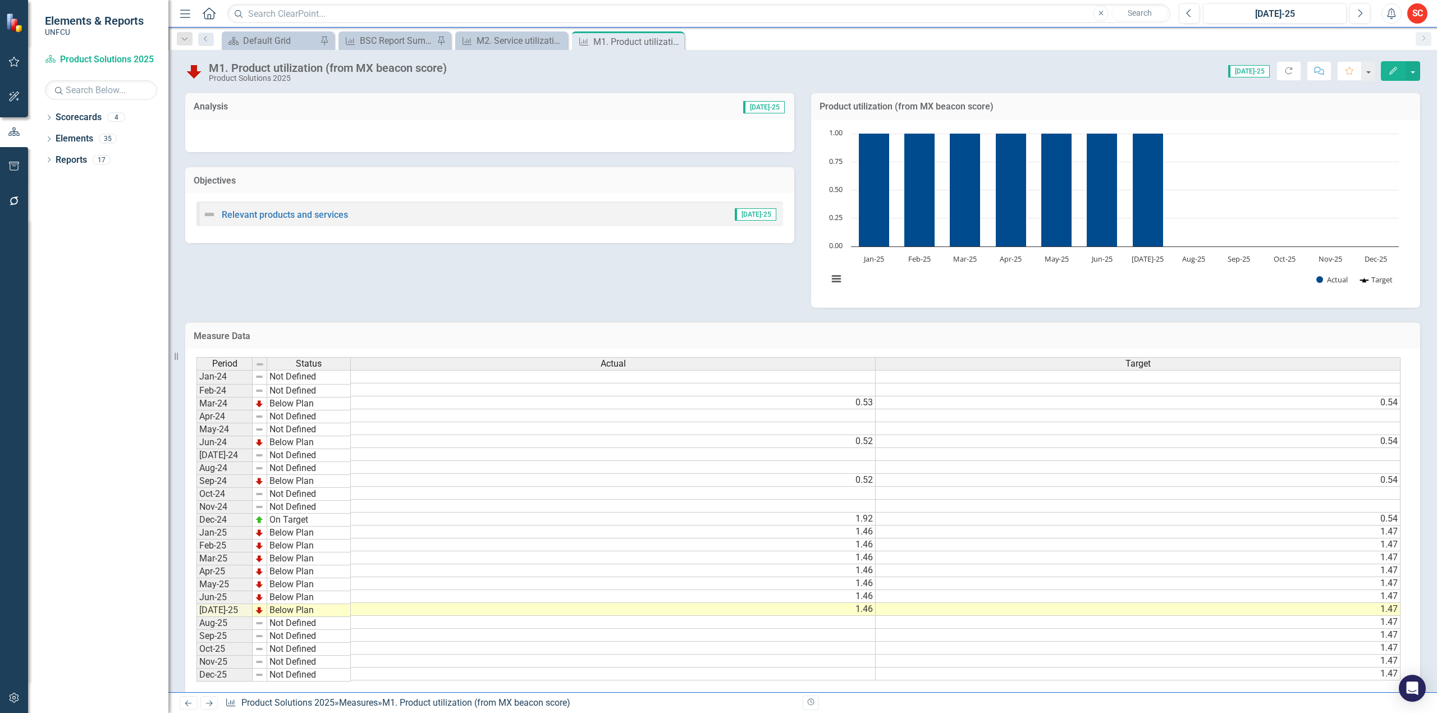
scroll to position [0, 8]
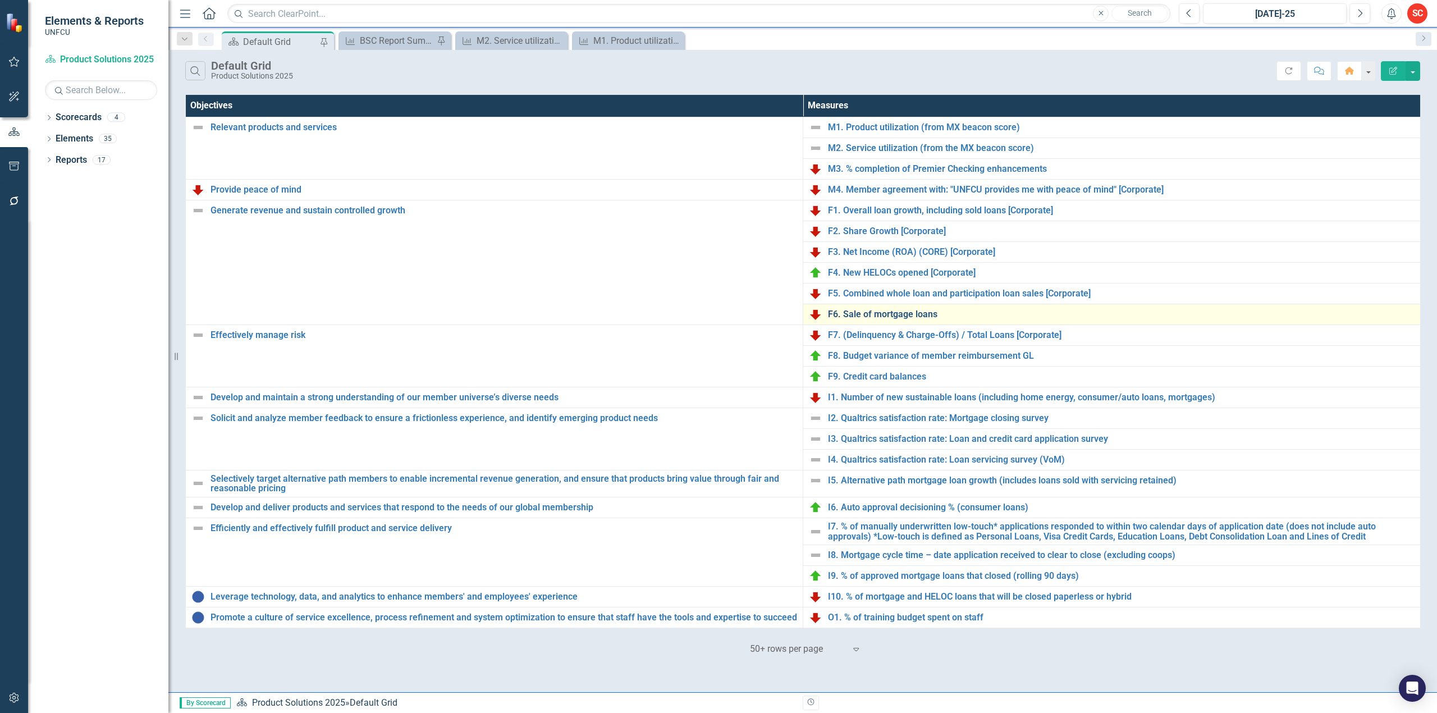
click at [836, 317] on link "F6. Sale of mortgage loans" at bounding box center [1121, 314] width 587 height 10
